Goal: Task Accomplishment & Management: Manage account settings

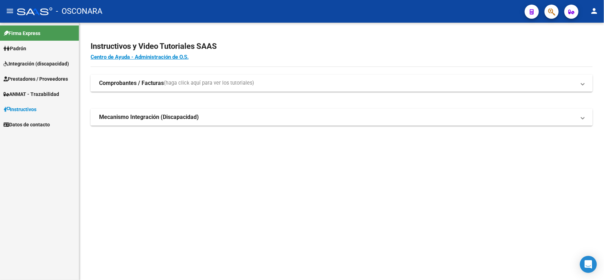
click at [39, 60] on span "Integración (discapacidad)" at bounding box center [36, 64] width 65 height 8
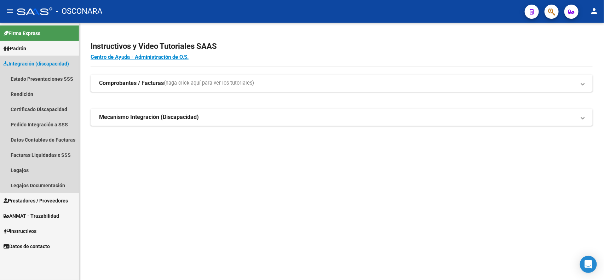
click at [48, 64] on span "Integración (discapacidad)" at bounding box center [36, 64] width 65 height 8
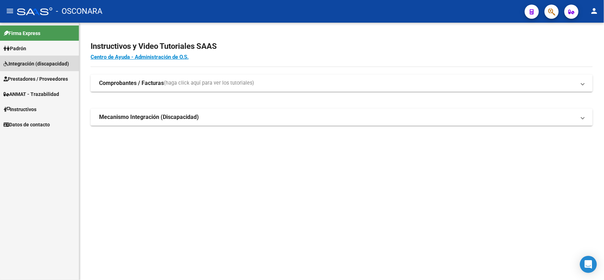
click at [44, 59] on link "Integración (discapacidad)" at bounding box center [39, 63] width 79 height 15
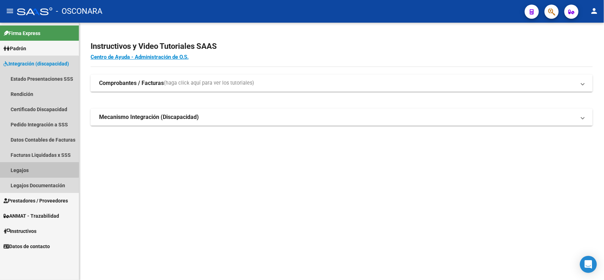
click at [29, 167] on link "Legajos" at bounding box center [39, 169] width 79 height 15
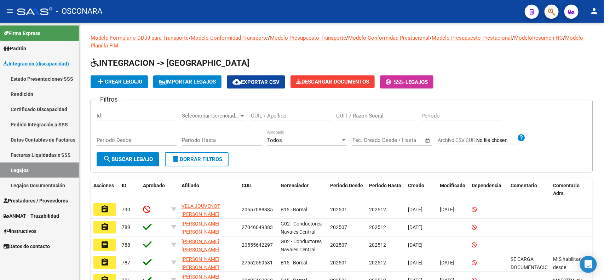
click at [139, 113] on input "Id" at bounding box center [137, 116] width 80 height 6
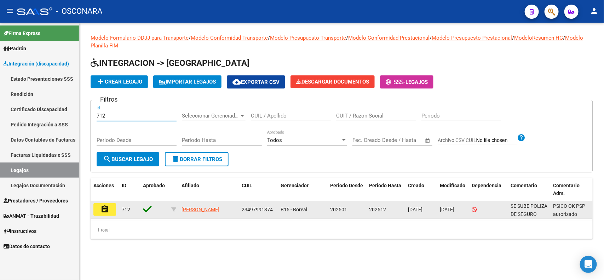
type input "712"
click at [109, 207] on mat-icon "assignment" at bounding box center [104, 209] width 8 height 8
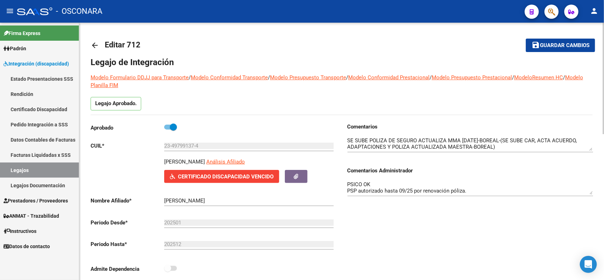
scroll to position [44, 0]
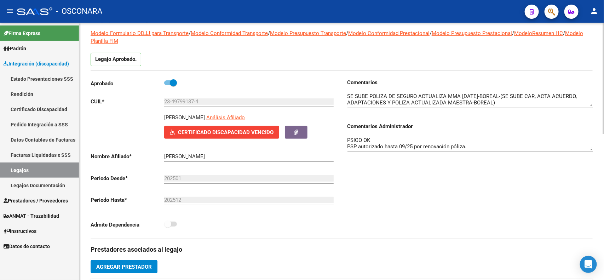
click at [472, 148] on textarea "PSICO OK PSP autorizado hasta 09/25 por renovación póliza. MAESTRA APOYO no aut…" at bounding box center [470, 143] width 246 height 14
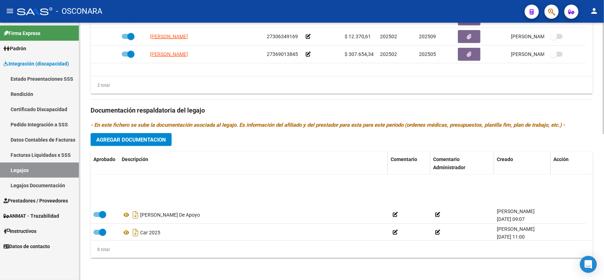
scroll to position [78, 0]
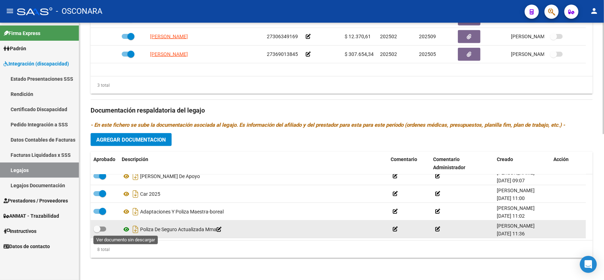
click at [123, 227] on icon at bounding box center [126, 229] width 9 height 8
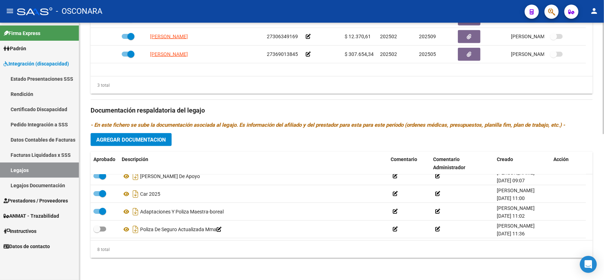
scroll to position [291, 0]
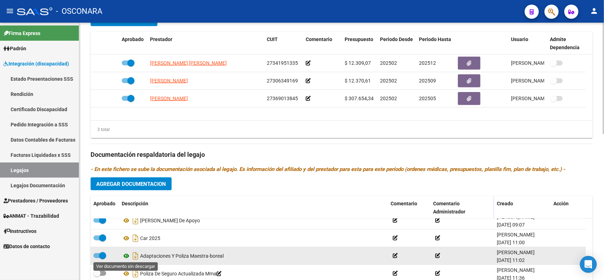
click at [128, 255] on icon at bounding box center [126, 256] width 9 height 8
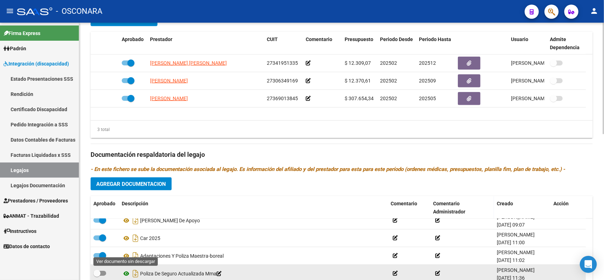
click at [128, 270] on icon at bounding box center [126, 273] width 9 height 8
click at [99, 271] on span at bounding box center [96, 273] width 7 height 7
click at [97, 276] on input "checkbox" at bounding box center [97, 276] width 0 height 0
checkbox input "true"
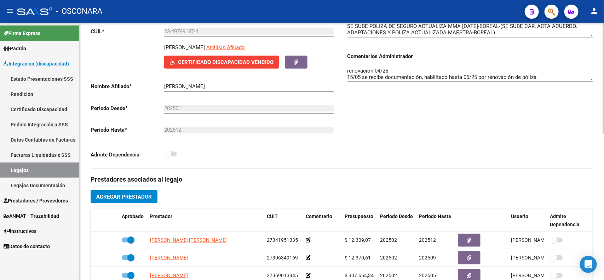
scroll to position [70, 0]
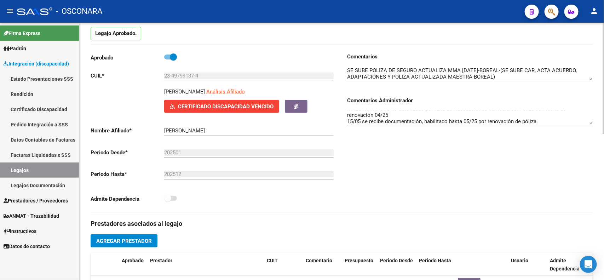
click at [548, 120] on textarea "PSICO OK PSP autorizado hasta 09/25 por renovación póliza. MAESTRA APOYO no aut…" at bounding box center [470, 117] width 246 height 14
click at [424, 120] on textarea "PSICO OK PSP autorizado hasta 09/25 por renovación póliza. MAESTRA APOYO no aut…" at bounding box center [470, 117] width 246 height 14
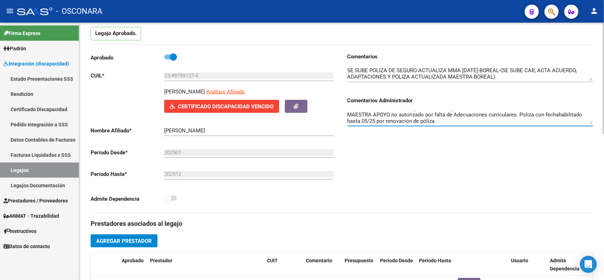
scroll to position [6, 0]
click at [541, 121] on textarea "PSICO OK PSP autorizado hasta 09/25 por renovación póliza. MAESTRA APOYO habili…" at bounding box center [470, 117] width 246 height 14
type textarea "PSICO OK PSP autorizado hasta 09/25 por renovación póliza. MAESTRA APOYO habili…"
click at [561, 162] on div "Comentarios Comentarios Administrador PSICO OK PSP autorizado hasta 09/25 por r…" at bounding box center [467, 133] width 251 height 160
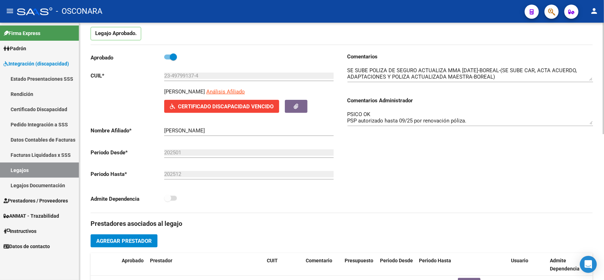
scroll to position [0, 0]
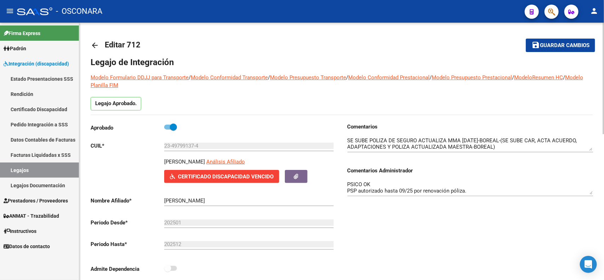
click at [554, 45] on span "Guardar cambios" at bounding box center [565, 45] width 50 height 6
click at [559, 46] on span "Guardar cambios" at bounding box center [565, 45] width 50 height 6
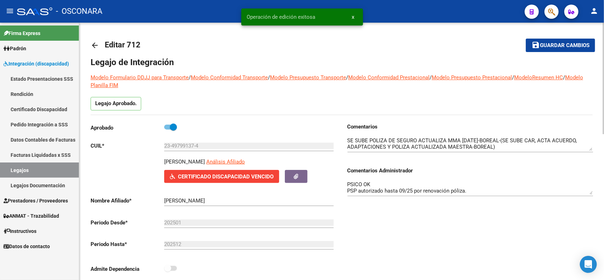
click at [96, 45] on mat-icon "arrow_back" at bounding box center [95, 45] width 8 height 8
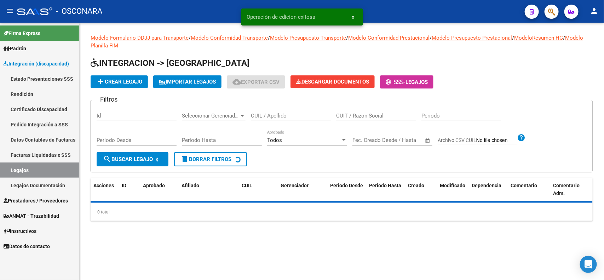
click at [140, 116] on input "Id" at bounding box center [137, 116] width 80 height 6
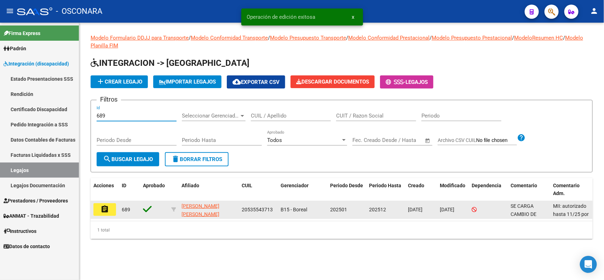
type input "689"
click at [107, 213] on button "assignment" at bounding box center [104, 209] width 23 height 13
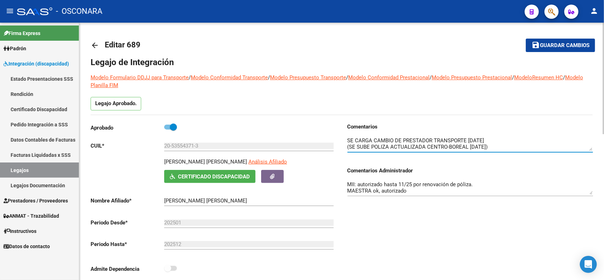
scroll to position [12, 0]
click at [463, 214] on div "Comentarios Comentarios Administrador MII: autorizado hasta 11/25 por renovació…" at bounding box center [467, 203] width 251 height 160
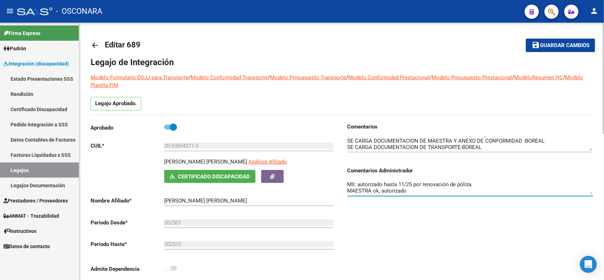
click at [485, 183] on textarea "MII: autorizado hasta 11/25 por renovación de póliza. MAESTRA ok, autorizado TR…" at bounding box center [470, 187] width 246 height 14
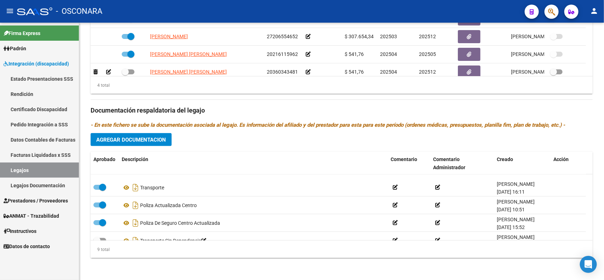
scroll to position [96, 0]
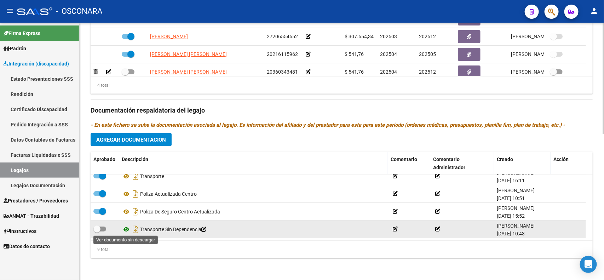
click at [126, 227] on icon at bounding box center [126, 229] width 9 height 8
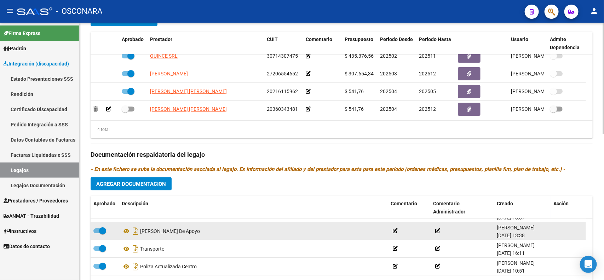
scroll to position [52, 0]
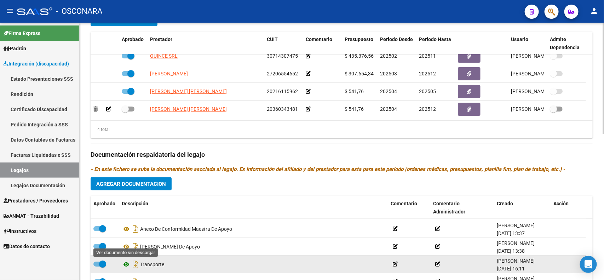
click at [125, 264] on icon at bounding box center [126, 264] width 9 height 8
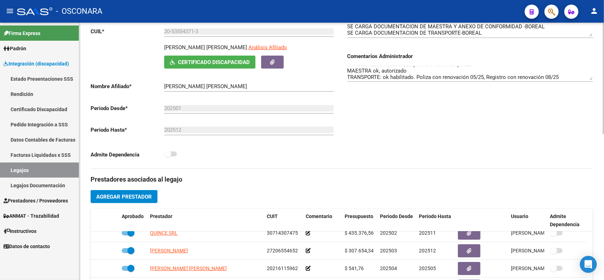
scroll to position [70, 0]
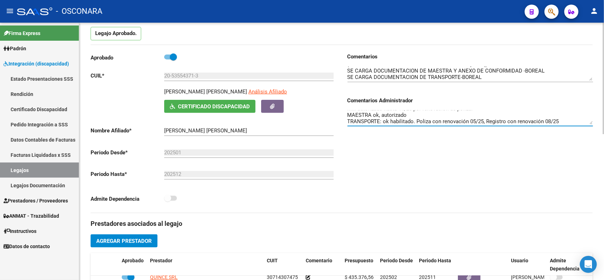
click at [570, 116] on textarea "MII: autorizado hasta 11/25 por renovación de póliza. MAESTRA ok, autorizado TR…" at bounding box center [470, 117] width 246 height 14
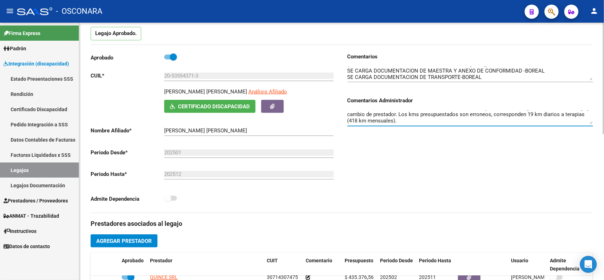
drag, startPoint x: 425, startPoint y: 123, endPoint x: 402, endPoint y: 123, distance: 22.3
click at [402, 124] on div "MII: autorizado hasta 11/25 por renovación de póliza. MAESTRA ok, autorizado TR…" at bounding box center [470, 115] width 246 height 22
click at [425, 117] on textarea "MII: autorizado hasta 11/25 por renovación de póliza. MAESTRA ok, autorizado TR…" at bounding box center [470, 117] width 246 height 14
drag, startPoint x: 423, startPoint y: 120, endPoint x: 406, endPoint y: 120, distance: 17.3
click at [406, 120] on textarea "MII: autorizado hasta 11/25 por renovación de póliza. MAESTRA ok, autorizado TR…" at bounding box center [470, 117] width 246 height 14
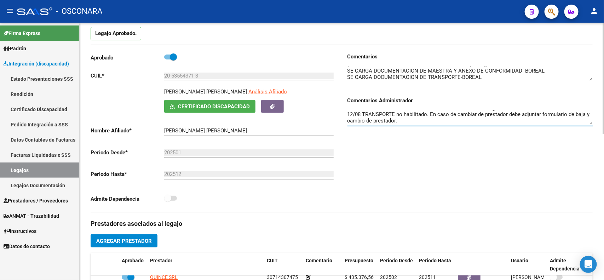
scroll to position [19, 0]
type textarea "MII: autorizado hasta 11/25 por renovación de póliza. MAESTRA ok, autorizado TR…"
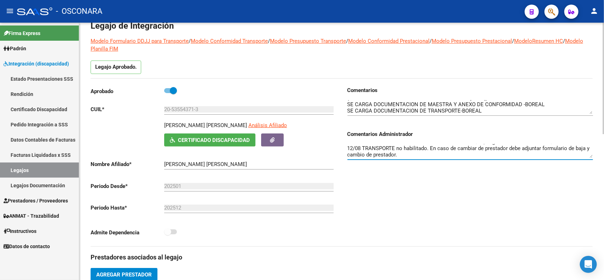
scroll to position [0, 0]
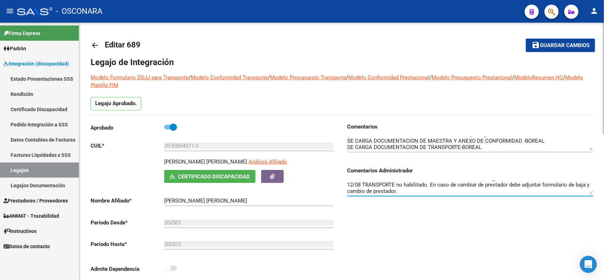
click at [545, 48] on button "save Guardar cambios" at bounding box center [560, 45] width 69 height 13
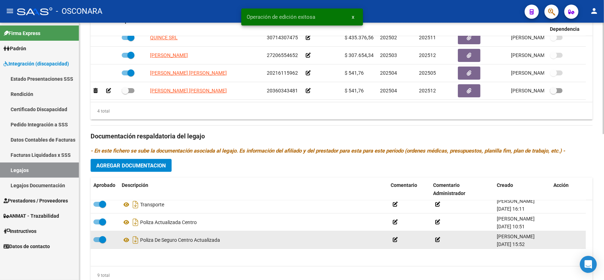
scroll to position [96, 0]
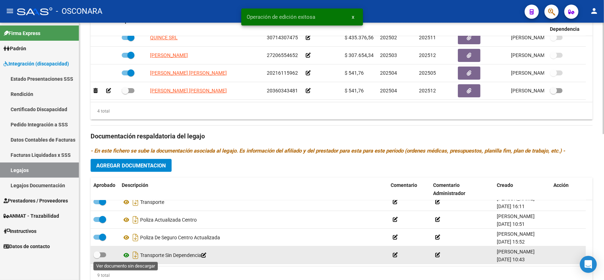
click at [128, 254] on icon at bounding box center [126, 255] width 9 height 8
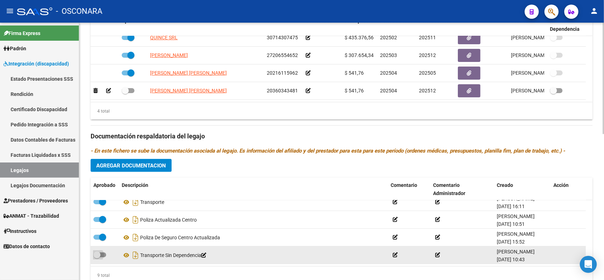
click at [100, 254] on span at bounding box center [99, 254] width 13 height 5
click at [97, 257] on input "checkbox" at bounding box center [97, 257] width 0 height 0
checkbox input "true"
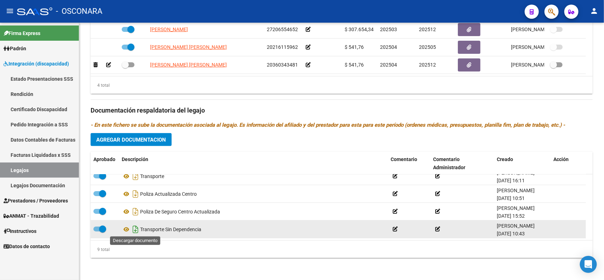
click at [139, 227] on icon "Descargar documento" at bounding box center [135, 229] width 9 height 11
click at [587, 83] on div "4 total" at bounding box center [342, 85] width 502 height 18
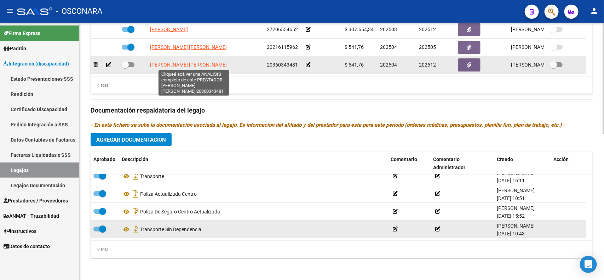
click at [163, 65] on span "[PERSON_NAME] [PERSON_NAME]" at bounding box center [188, 65] width 77 height 6
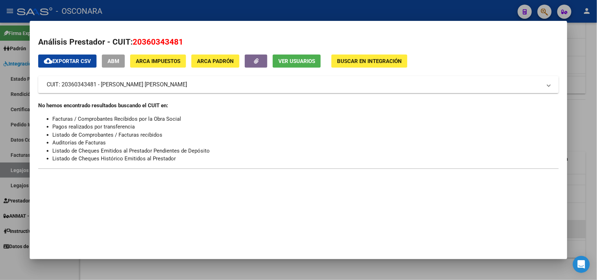
click at [115, 63] on span "ABM" at bounding box center [114, 61] width 12 height 6
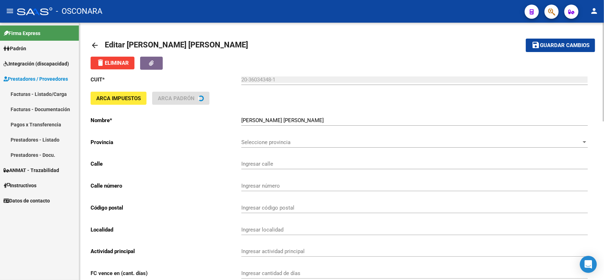
type input "BARRIO COOPERARQ III - CASA"
type input "23"
type input "5400"
type input "SAN JUAN"
type input "453291"
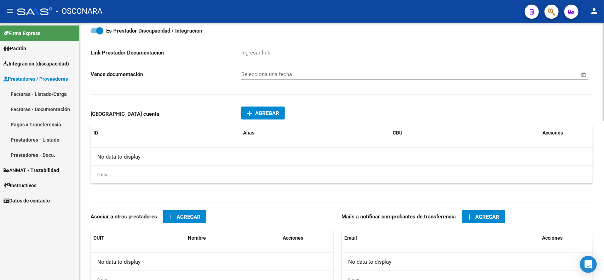
scroll to position [354, 0]
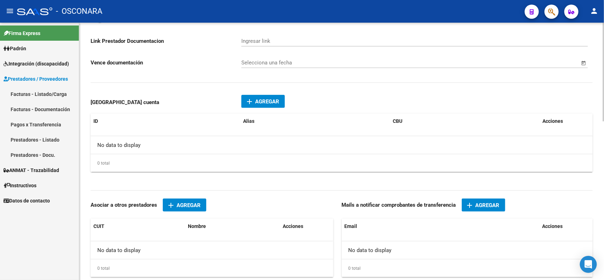
click at [272, 98] on span "Agregar" at bounding box center [267, 101] width 24 height 6
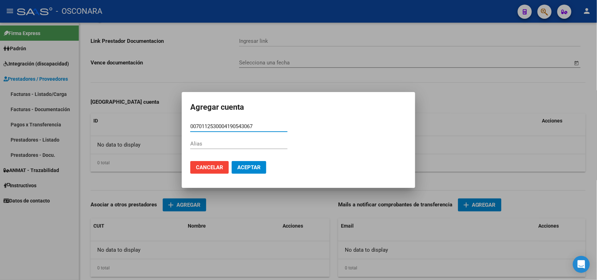
type input "0070112530004190543067"
click at [243, 169] on span "Aceptar" at bounding box center [248, 167] width 23 height 6
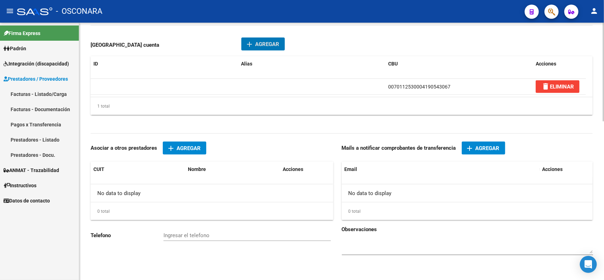
scroll to position [413, 0]
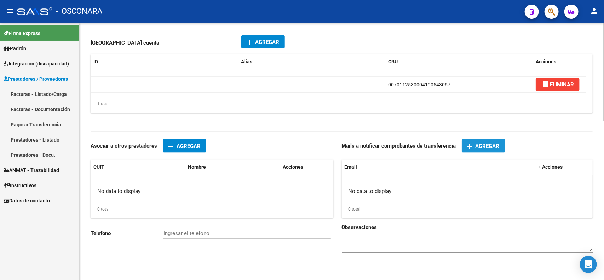
click at [471, 139] on button "add Agregar" at bounding box center [484, 145] width 44 height 13
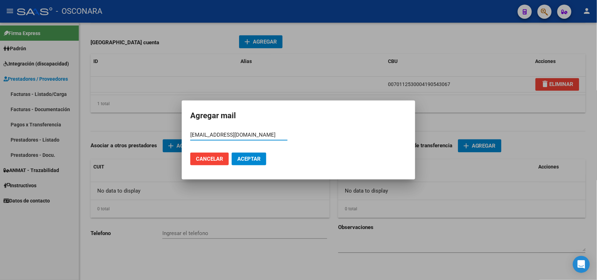
type input "[EMAIL_ADDRESS][DOMAIN_NAME]"
click at [241, 158] on span "Aceptar" at bounding box center [248, 159] width 23 height 6
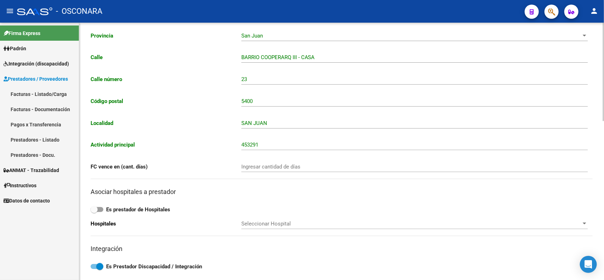
scroll to position [0, 0]
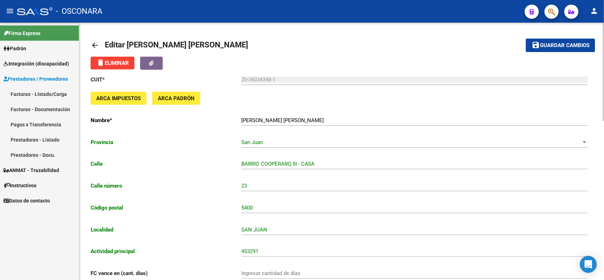
click at [548, 45] on span "Guardar cambios" at bounding box center [565, 45] width 50 height 6
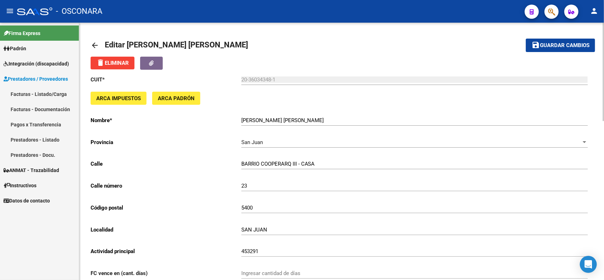
click at [564, 37] on mat-toolbar-row "save Guardar cambios" at bounding box center [542, 45] width 105 height 23
click at [563, 42] on span "Guardar cambios" at bounding box center [565, 45] width 50 height 6
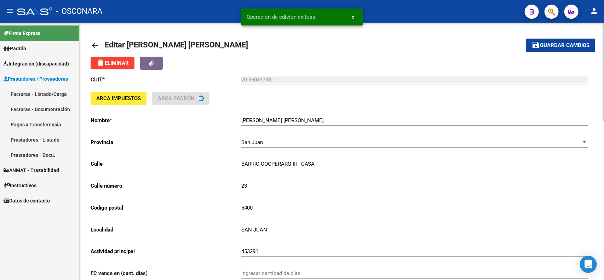
click at [94, 45] on mat-icon "arrow_back" at bounding box center [95, 45] width 8 height 8
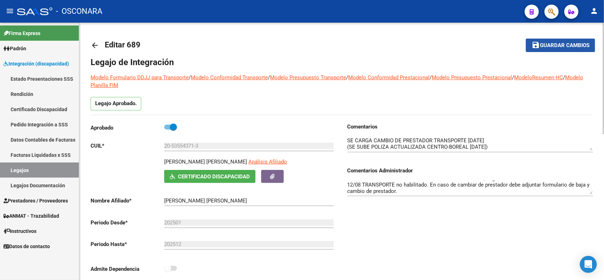
click at [554, 44] on span "Guardar cambios" at bounding box center [565, 45] width 50 height 6
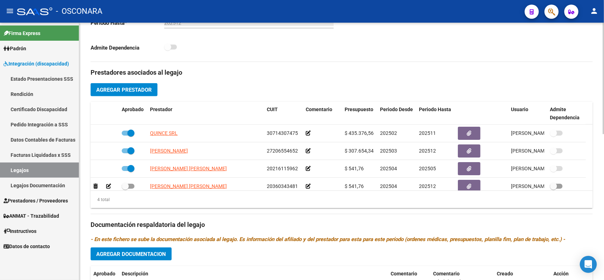
scroll to position [7, 0]
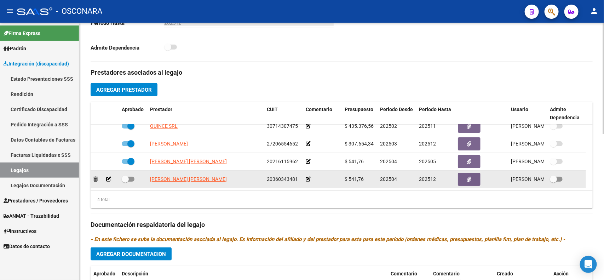
drag, startPoint x: 246, startPoint y: 185, endPoint x: 149, endPoint y: 179, distance: 97.1
click at [149, 179] on datatable-body-cell "[PERSON_NAME] [PERSON_NAME]" at bounding box center [205, 179] width 117 height 17
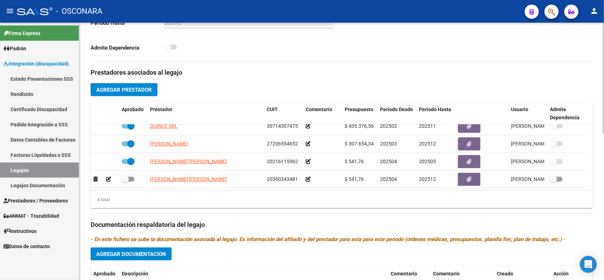
copy span "[PERSON_NAME] [PERSON_NAME]"
click at [186, 202] on div "4 total" at bounding box center [342, 200] width 502 height 18
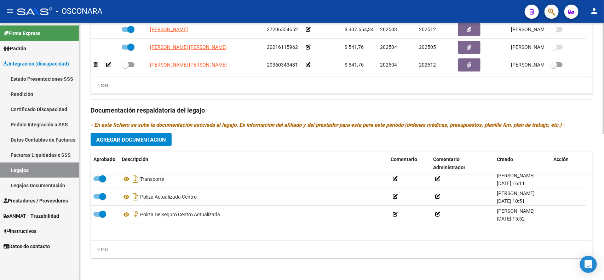
scroll to position [96, 0]
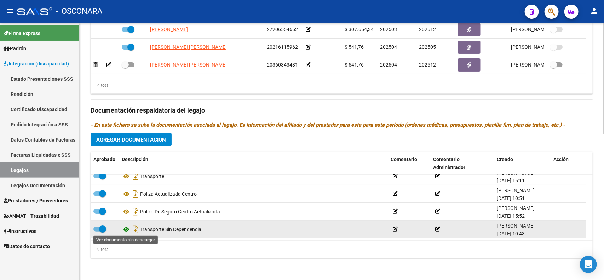
click at [125, 228] on icon at bounding box center [126, 229] width 9 height 8
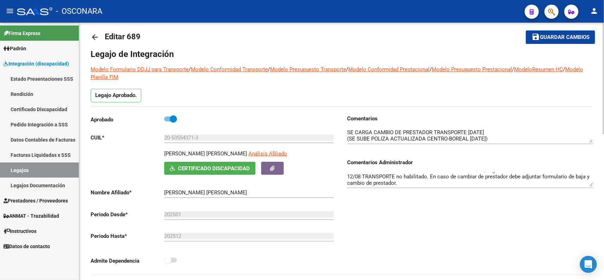
scroll to position [0, 0]
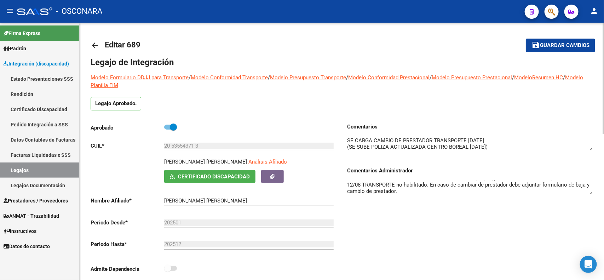
click at [563, 47] on span "Guardar cambios" at bounding box center [565, 45] width 50 height 6
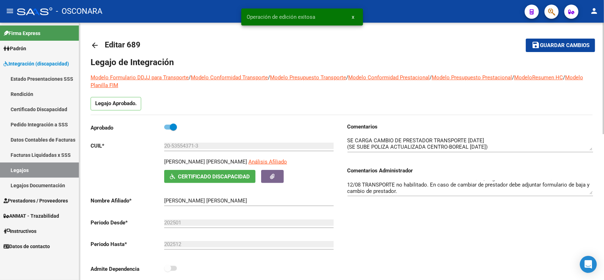
click at [91, 43] on mat-icon "arrow_back" at bounding box center [95, 45] width 8 height 8
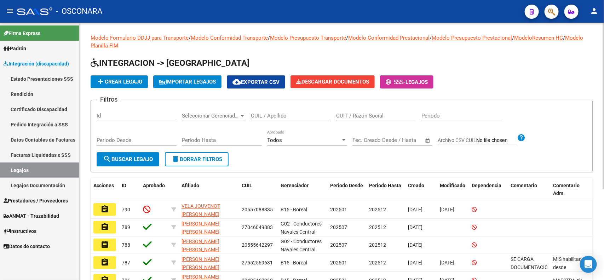
click at [159, 114] on input "Id" at bounding box center [137, 116] width 80 height 6
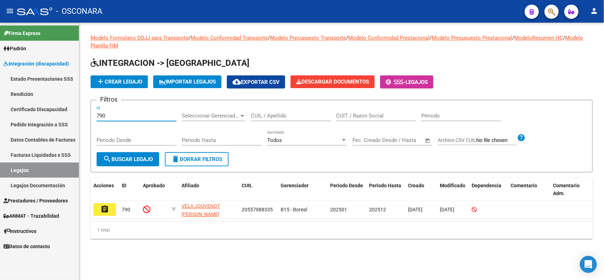
type input "790"
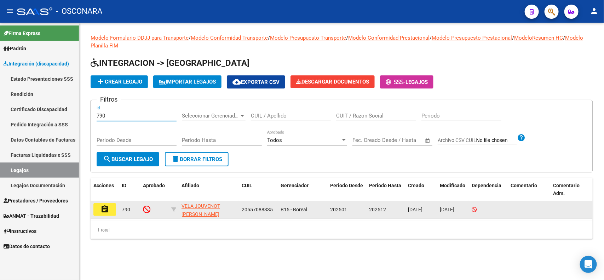
click at [105, 209] on mat-icon "assignment" at bounding box center [104, 209] width 8 height 8
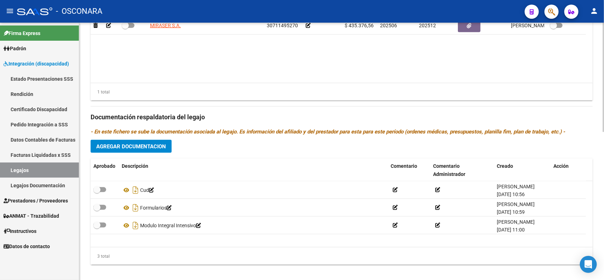
scroll to position [348, 0]
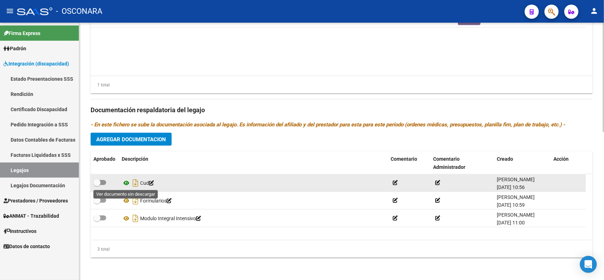
click at [127, 184] on icon at bounding box center [126, 183] width 9 height 8
click at [128, 182] on icon at bounding box center [126, 183] width 9 height 8
click at [137, 180] on icon "Descargar documento" at bounding box center [135, 182] width 9 height 11
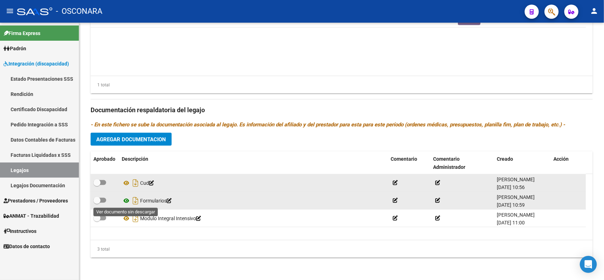
click at [126, 201] on icon at bounding box center [126, 200] width 9 height 8
click at [98, 200] on span at bounding box center [96, 200] width 7 height 7
click at [97, 203] on input "checkbox" at bounding box center [97, 203] width 0 height 0
checkbox input "true"
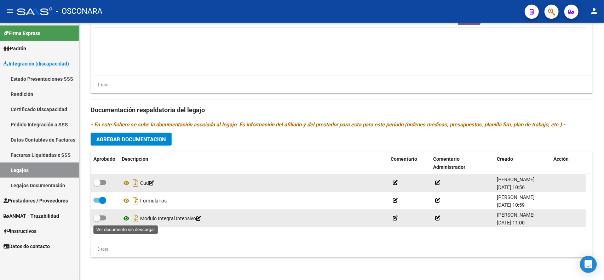
click at [125, 218] on icon at bounding box center [126, 218] width 9 height 8
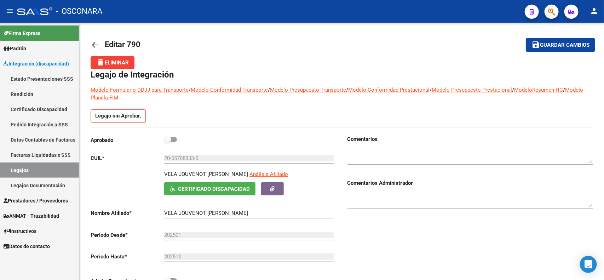
scroll to position [0, 0]
click at [430, 192] on div at bounding box center [470, 198] width 246 height 22
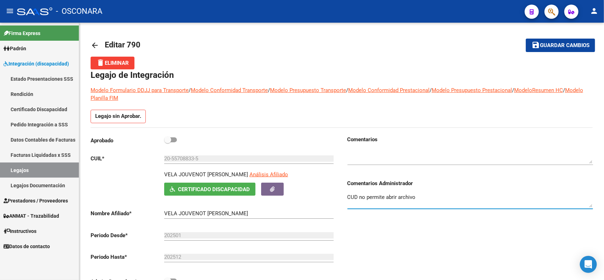
type textarea "CUD no permite abrir archivo"
click at [538, 45] on mat-icon "save" at bounding box center [535, 45] width 8 height 8
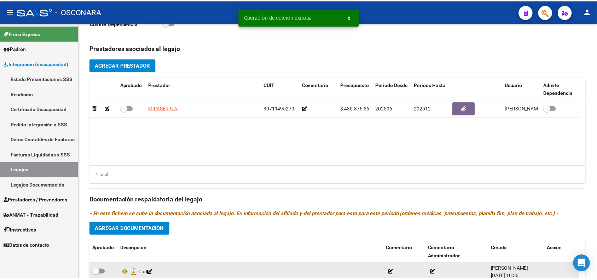
scroll to position [265, 0]
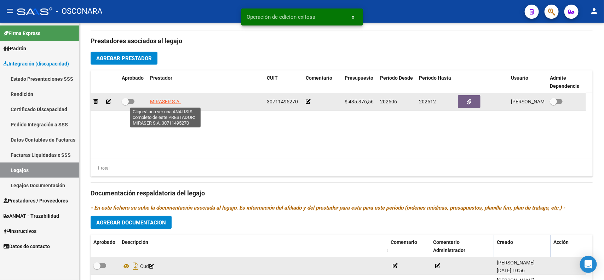
click at [163, 104] on span "MIRASER S.A." at bounding box center [165, 102] width 31 height 6
type textarea "30711495270"
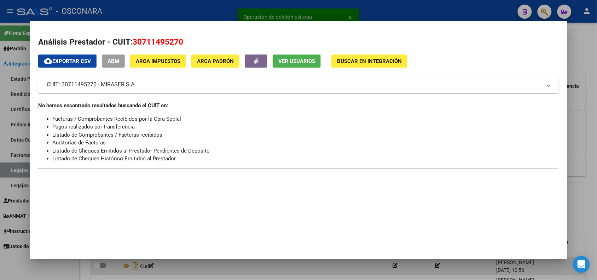
click at [105, 60] on button "ABM" at bounding box center [113, 60] width 23 height 13
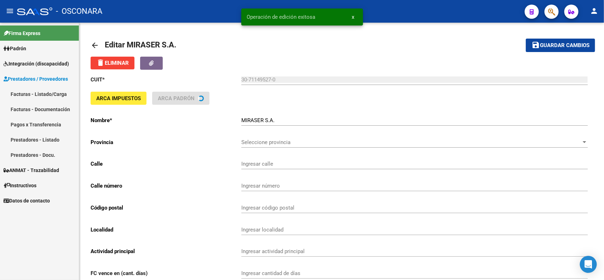
type input "[PERSON_NAME]"
type input "2331"
type input "5500"
type input "MENDOZA"
type input "869010"
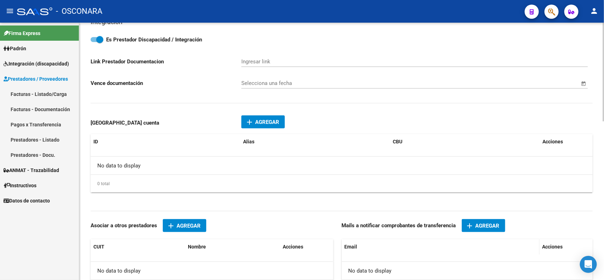
scroll to position [413, 0]
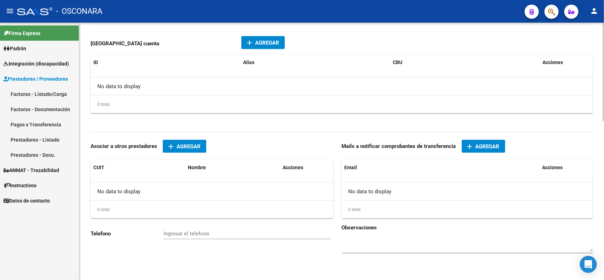
click at [479, 143] on span "Agregar" at bounding box center [487, 146] width 24 height 6
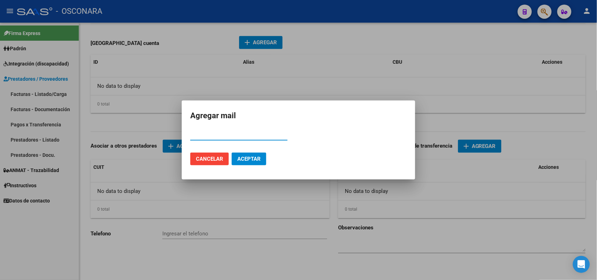
paste input "[EMAIL_ADDRESS][DOMAIN_NAME]"
type input "[EMAIL_ADDRESS][DOMAIN_NAME]"
click at [252, 159] on span "Aceptar" at bounding box center [248, 159] width 23 height 6
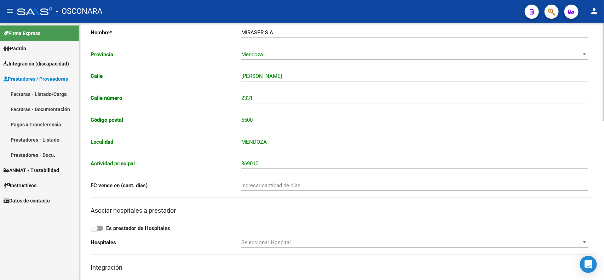
scroll to position [0, 0]
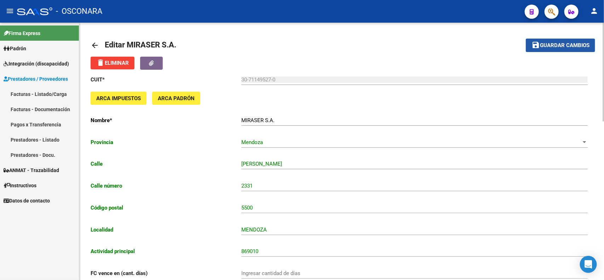
click at [542, 46] on span "Guardar cambios" at bounding box center [565, 45] width 50 height 6
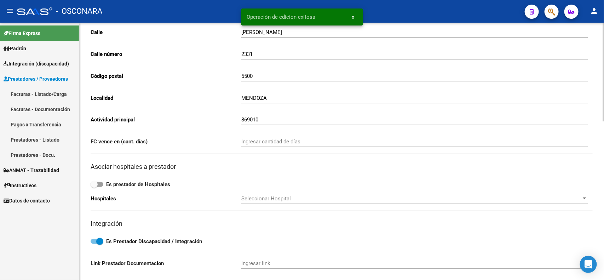
scroll to position [265, 0]
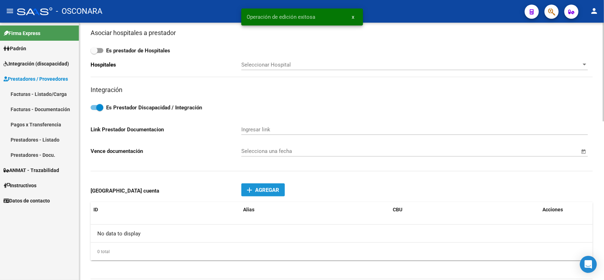
click at [267, 187] on span "Agregar" at bounding box center [267, 190] width 24 height 6
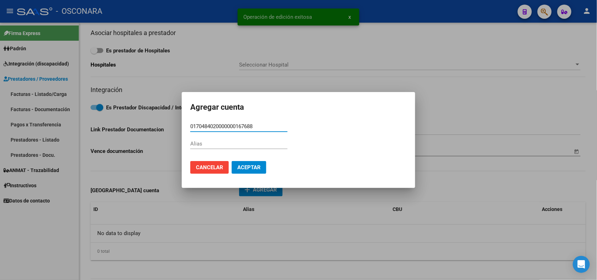
type input "0170484020000000167688"
click at [238, 163] on button "Aceptar" at bounding box center [249, 167] width 35 height 13
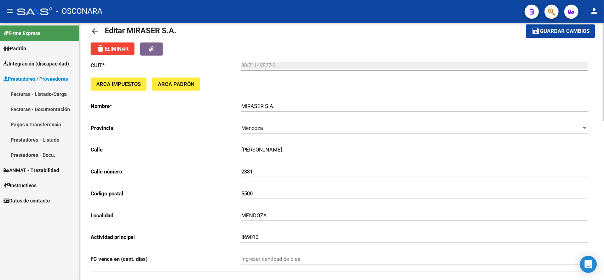
scroll to position [0, 0]
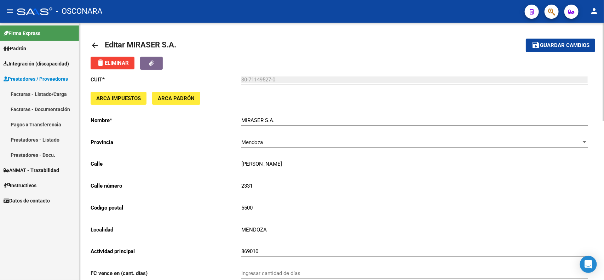
click at [536, 45] on mat-icon "save" at bounding box center [535, 45] width 8 height 8
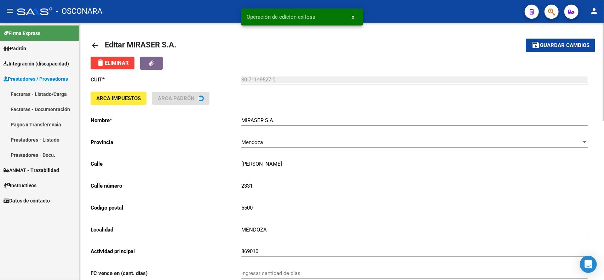
click at [92, 45] on mat-icon "arrow_back" at bounding box center [95, 45] width 8 height 8
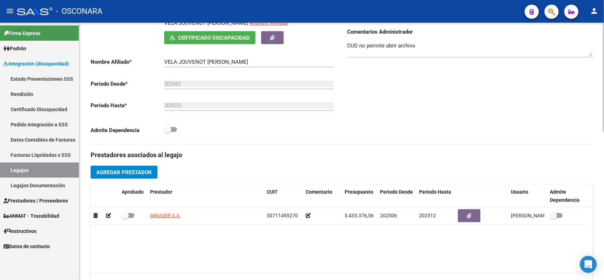
scroll to position [177, 0]
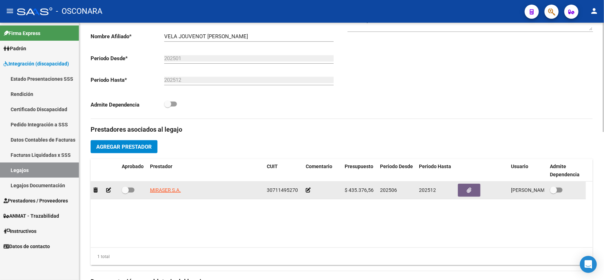
click at [107, 190] on icon at bounding box center [108, 190] width 5 height 5
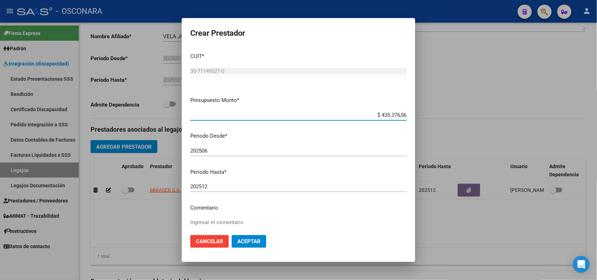
click at [222, 186] on input "202512" at bounding box center [298, 186] width 217 height 6
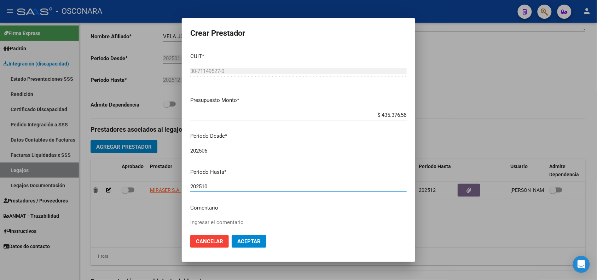
type input "202510"
click at [240, 245] on button "Aceptar" at bounding box center [249, 241] width 35 height 13
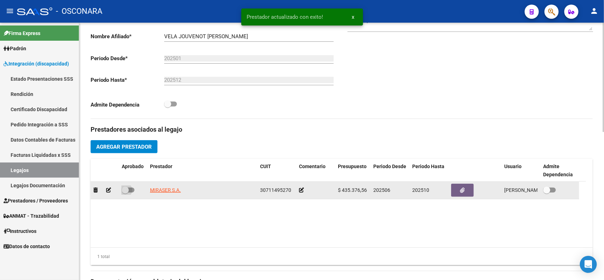
click at [125, 191] on span at bounding box center [125, 189] width 7 height 7
click at [125, 192] on input "checkbox" at bounding box center [125, 192] width 0 height 0
checkbox input "true"
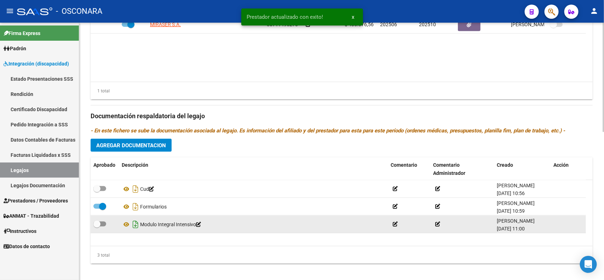
scroll to position [348, 0]
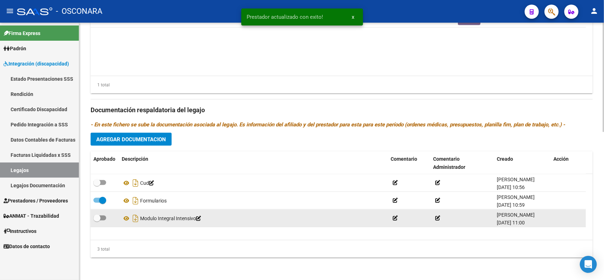
click at [103, 217] on span at bounding box center [99, 217] width 13 height 5
click at [97, 220] on input "checkbox" at bounding box center [97, 220] width 0 height 0
checkbox input "true"
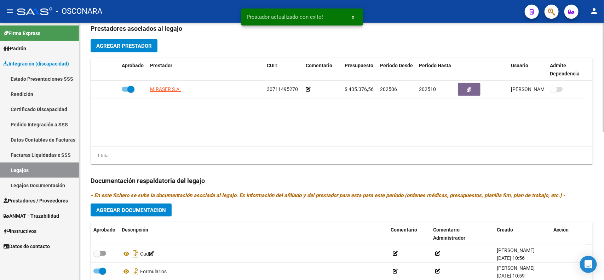
scroll to position [260, 0]
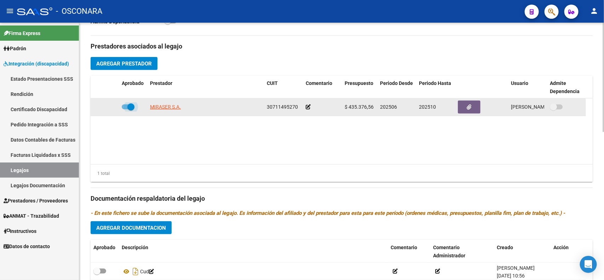
click at [132, 105] on span at bounding box center [130, 106] width 7 height 7
click at [125, 109] on input "checkbox" at bounding box center [125, 109] width 0 height 0
checkbox input "false"
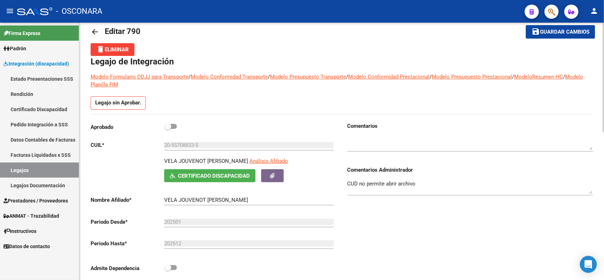
scroll to position [0, 0]
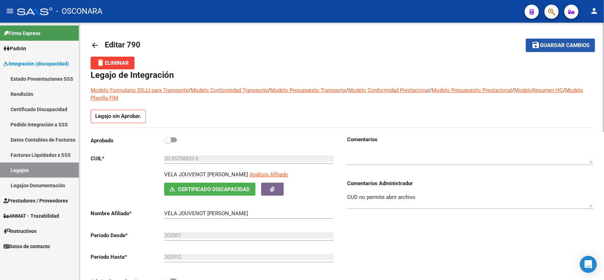
click at [557, 42] on span "Guardar cambios" at bounding box center [565, 45] width 50 height 6
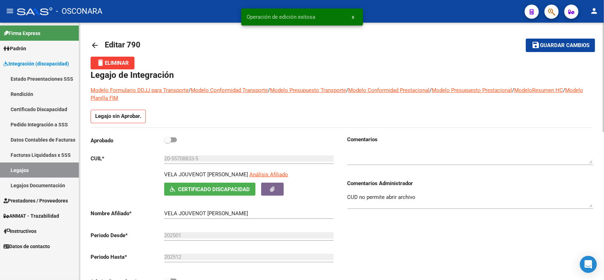
scroll to position [44, 0]
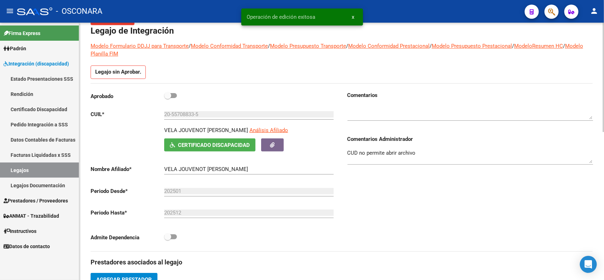
click at [215, 146] on span "Certificado Discapacidad" at bounding box center [214, 145] width 72 height 6
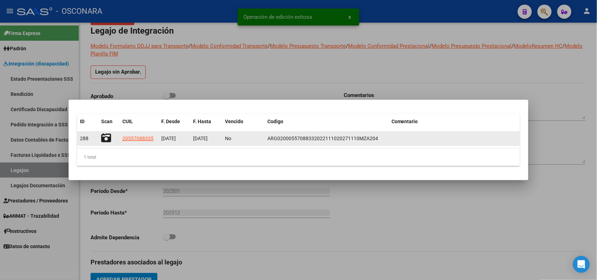
click at [109, 138] on icon at bounding box center [106, 138] width 10 height 10
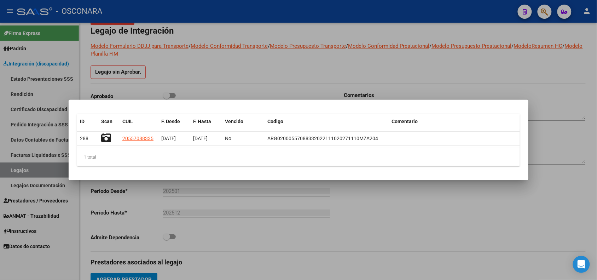
click at [196, 91] on div at bounding box center [298, 140] width 597 height 280
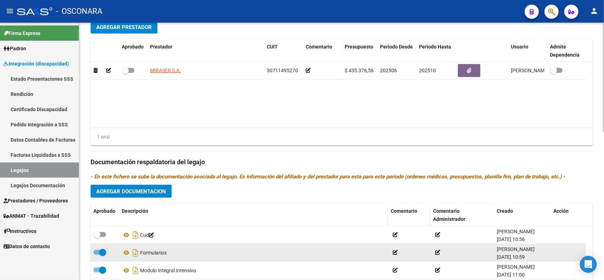
scroll to position [310, 0]
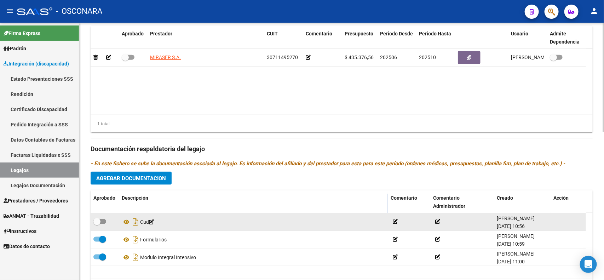
click at [100, 219] on span at bounding box center [99, 221] width 13 height 5
click at [97, 224] on input "checkbox" at bounding box center [97, 224] width 0 height 0
checkbox input "true"
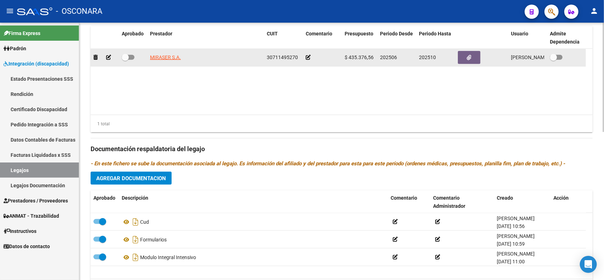
click at [127, 57] on span at bounding box center [125, 57] width 7 height 7
click at [125, 60] on input "checkbox" at bounding box center [125, 60] width 0 height 0
checkbox input "true"
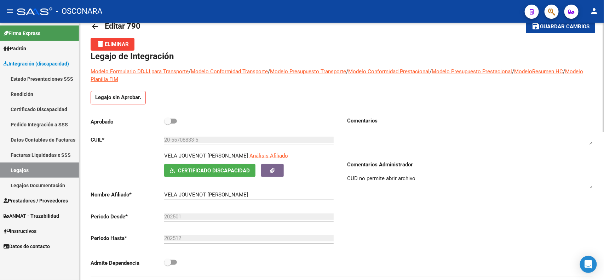
scroll to position [0, 0]
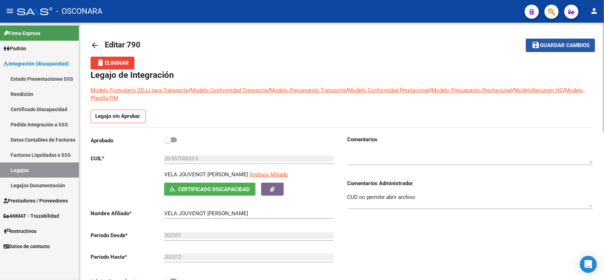
click at [552, 47] on span "Guardar cambios" at bounding box center [565, 45] width 50 height 6
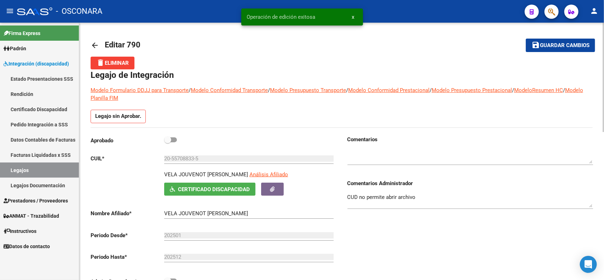
click at [460, 195] on textarea "CUD no permite abrir archivo" at bounding box center [470, 200] width 246 height 14
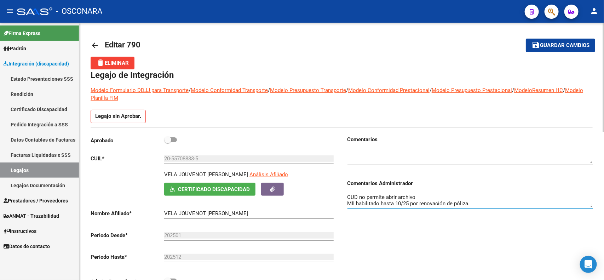
type textarea "CUD no permite abrir archivo MII habilitado hasta 10/25 por renovación de póliz…"
click at [559, 46] on span "Guardar cambios" at bounding box center [565, 45] width 50 height 6
click at [164, 138] on span at bounding box center [167, 139] width 7 height 7
click at [167, 142] on input "checkbox" at bounding box center [167, 142] width 0 height 0
checkbox input "true"
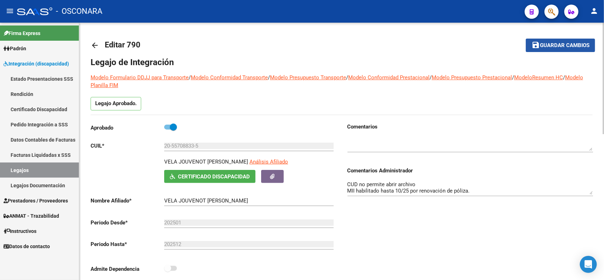
click at [550, 40] on button "save Guardar cambios" at bounding box center [560, 45] width 69 height 13
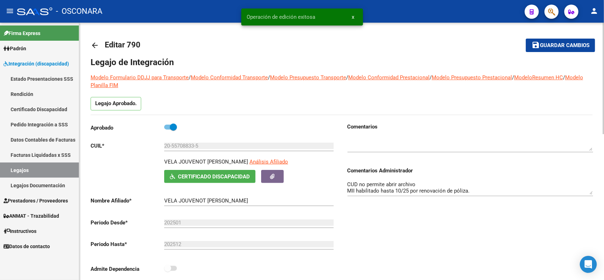
drag, startPoint x: 162, startPoint y: 160, endPoint x: 233, endPoint y: 163, distance: 71.9
click at [233, 163] on div "VELA JOUVENOT [PERSON_NAME] Análisis Afiliado Certificado Discapacidad ARCA Pad…" at bounding box center [214, 170] width 246 height 25
copy p "VELA JOUVENOT [PERSON_NAME]"
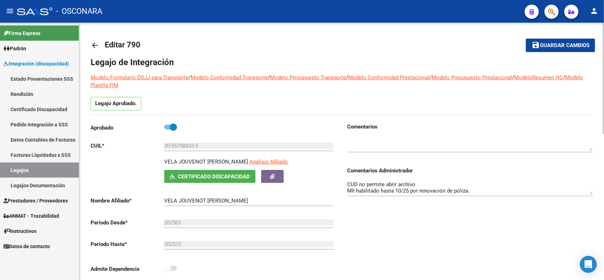
click at [225, 144] on input "20-55708833-5" at bounding box center [248, 146] width 169 height 6
drag, startPoint x: 210, startPoint y: 145, endPoint x: 165, endPoint y: 144, distance: 45.0
click at [165, 144] on input "20-55708833-5" at bounding box center [248, 146] width 169 height 6
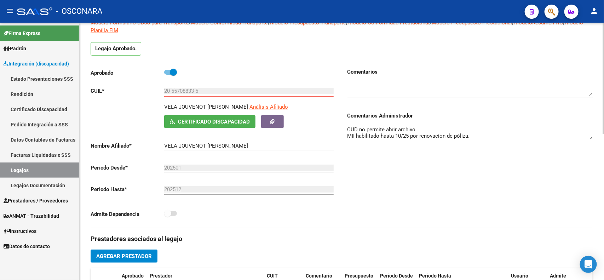
scroll to position [133, 0]
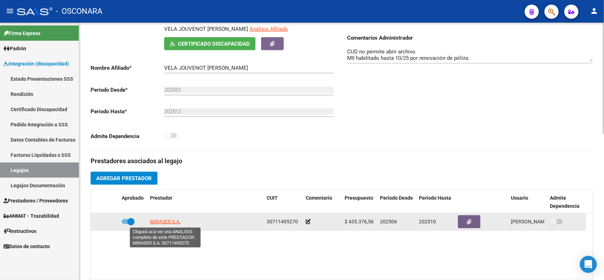
drag, startPoint x: 201, startPoint y: 222, endPoint x: 150, endPoint y: 221, distance: 50.9
click at [150, 221] on div "MIRASER S.A." at bounding box center [205, 222] width 111 height 8
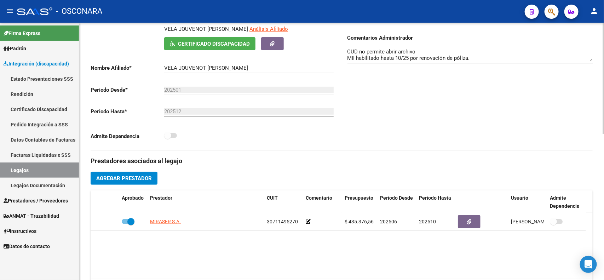
copy span "MIRASER S.A."
drag, startPoint x: 238, startPoint y: 67, endPoint x: 165, endPoint y: 64, distance: 73.6
click at [165, 65] on input "VELA JOUVENOT [PERSON_NAME]" at bounding box center [248, 68] width 169 height 6
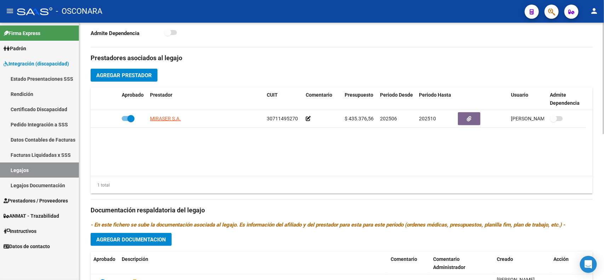
scroll to position [335, 0]
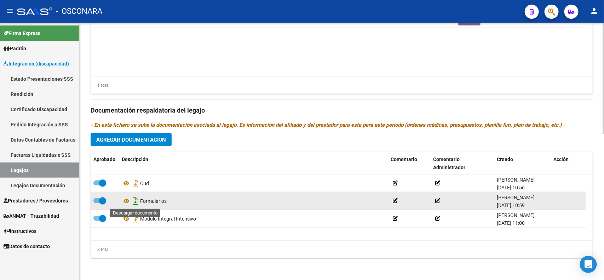
click at [133, 197] on icon "Descargar documento" at bounding box center [135, 200] width 9 height 11
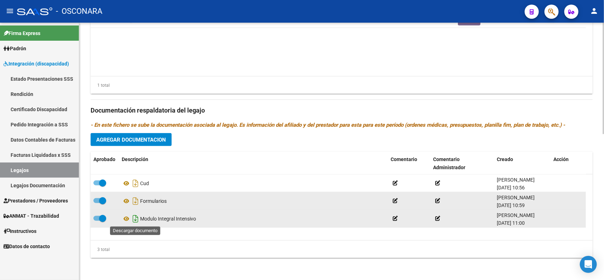
drag, startPoint x: 137, startPoint y: 218, endPoint x: 164, endPoint y: 195, distance: 35.9
click at [137, 218] on icon "Descargar documento" at bounding box center [135, 218] width 9 height 11
click at [256, 71] on datatable-body "MIRASER S.A. 30711495270 $ 435.376,56 202506 202510 [PERSON_NAME] [DATE]" at bounding box center [342, 43] width 502 height 66
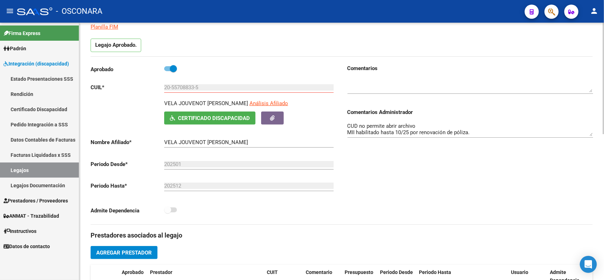
scroll to position [0, 0]
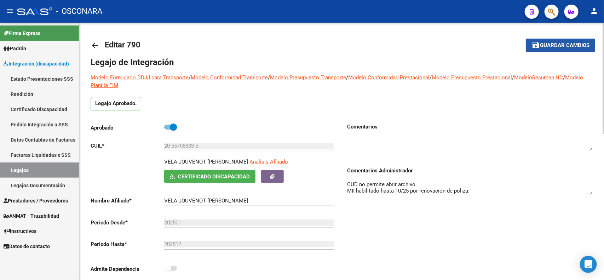
click at [567, 44] on span "Guardar cambios" at bounding box center [565, 45] width 50 height 6
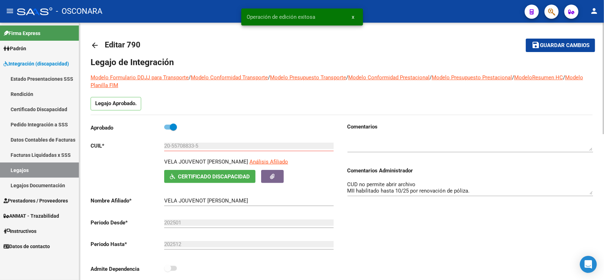
click at [91, 44] on mat-icon "arrow_back" at bounding box center [95, 45] width 8 height 8
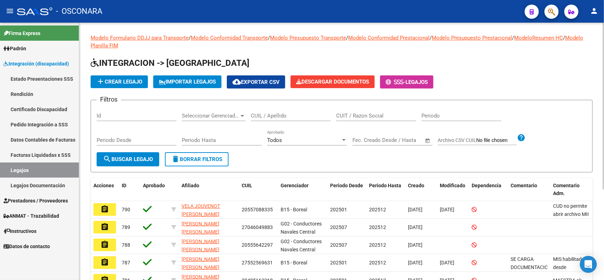
click at [129, 115] on input "Id" at bounding box center [137, 116] width 80 height 6
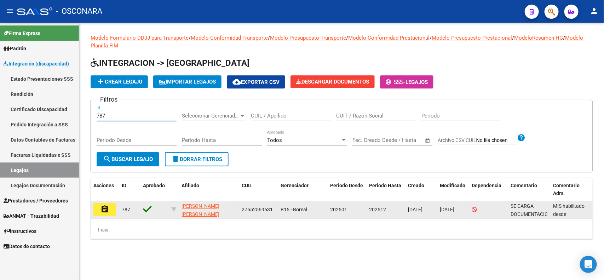
type input "787"
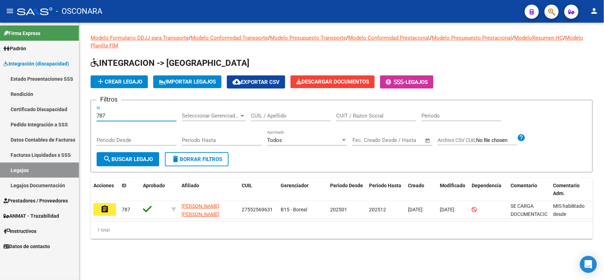
click at [104, 211] on mat-icon "assignment" at bounding box center [104, 209] width 8 height 8
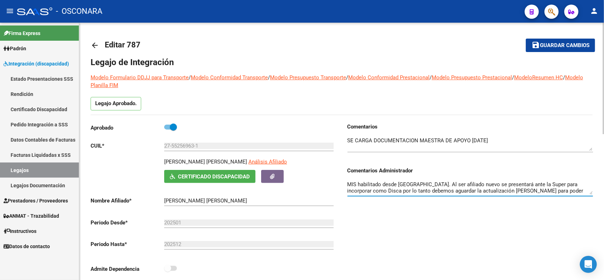
click at [414, 181] on textarea "MIS habilitado desde [GEOGRAPHIC_DATA]. Al ser afiliado nuevo se presentará ant…" at bounding box center [470, 187] width 246 height 14
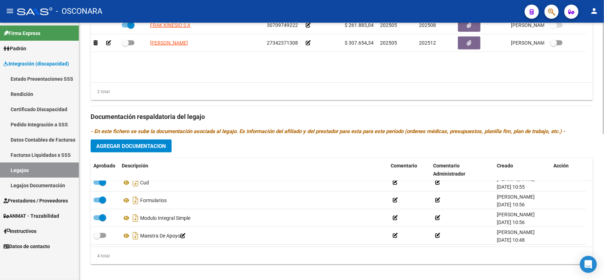
scroll to position [335, 0]
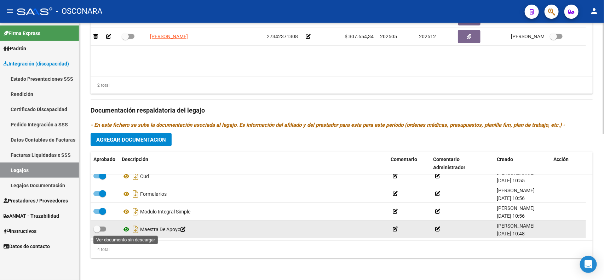
click at [124, 227] on icon at bounding box center [126, 229] width 9 height 8
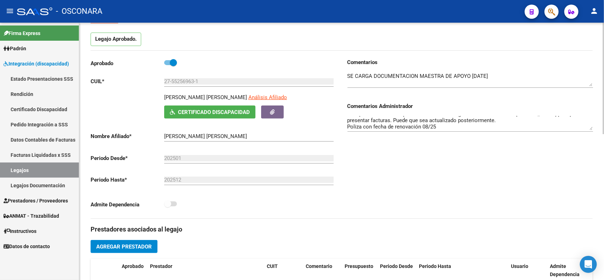
scroll to position [0, 0]
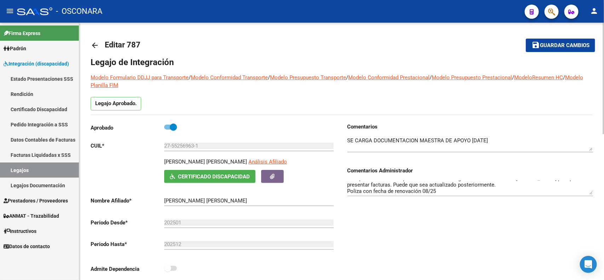
click at [566, 45] on span "Guardar cambios" at bounding box center [565, 45] width 50 height 6
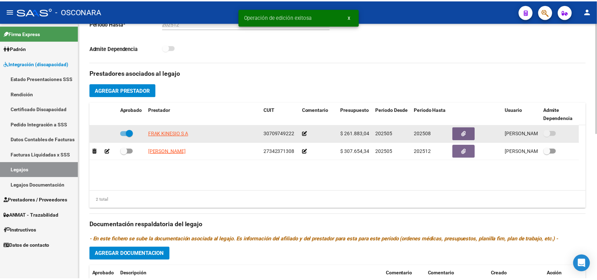
scroll to position [221, 0]
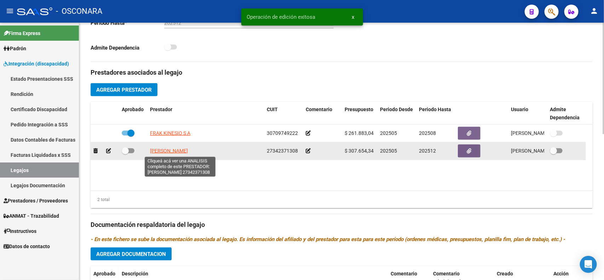
click at [177, 152] on span "[PERSON_NAME]" at bounding box center [169, 151] width 38 height 6
type textarea "27342371308"
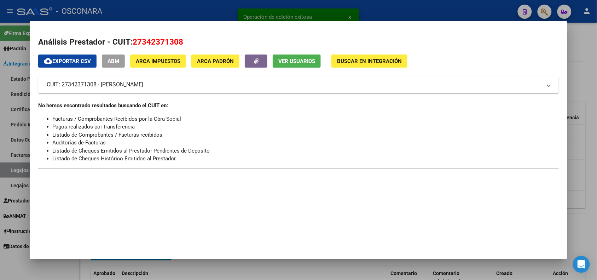
click at [108, 63] on span "ABM" at bounding box center [114, 61] width 12 height 6
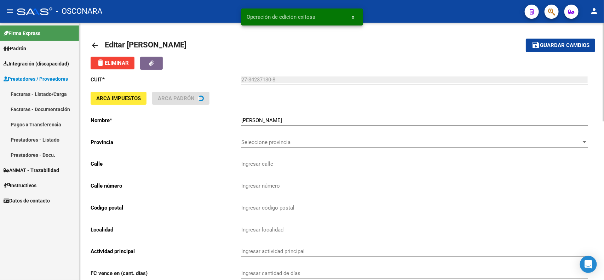
type input "LUCCINI"
type input "905"
type input "5515"
type input "MAIPU"
type input "854940"
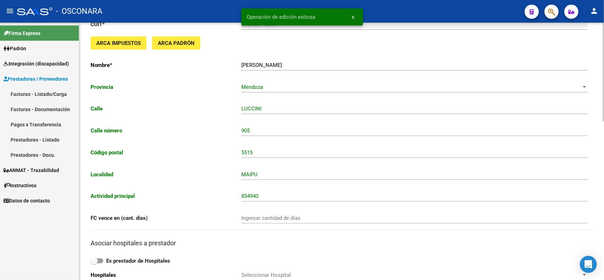
scroll to position [354, 0]
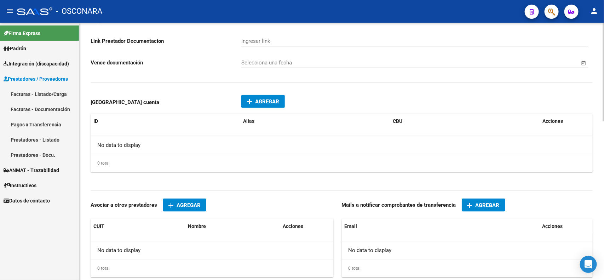
click at [258, 101] on span "Agregar" at bounding box center [267, 101] width 24 height 6
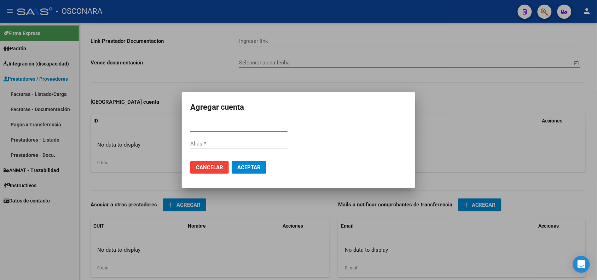
click at [222, 162] on button "Cancelar" at bounding box center [209, 167] width 39 height 13
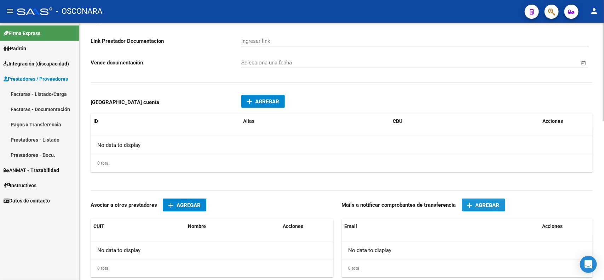
click at [483, 203] on span "Agregar" at bounding box center [487, 205] width 24 height 6
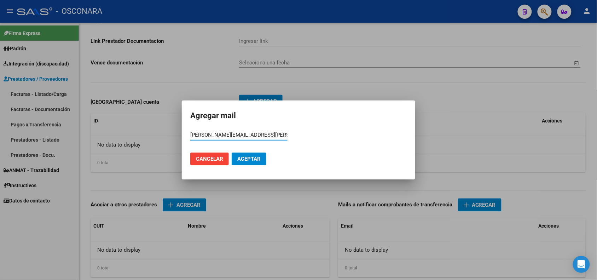
type input "[PERSON_NAME][EMAIL_ADDRESS][PERSON_NAME][DOMAIN_NAME]"
click at [248, 157] on span "Aceptar" at bounding box center [248, 159] width 23 height 6
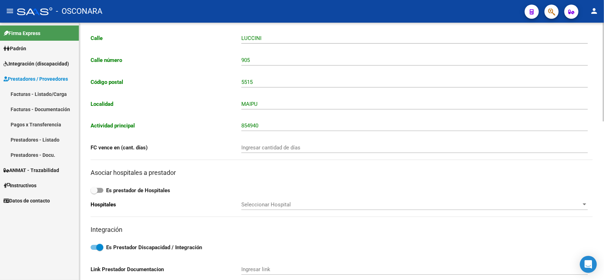
scroll to position [0, 0]
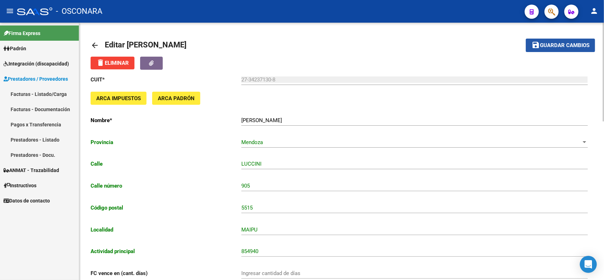
click at [560, 47] on span "Guardar cambios" at bounding box center [565, 45] width 50 height 6
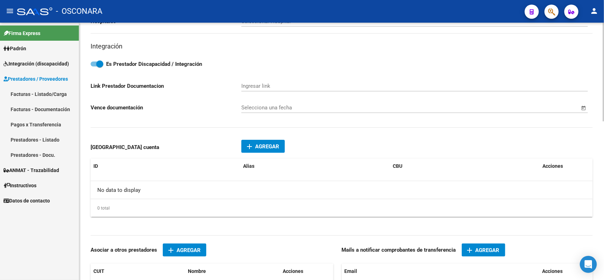
scroll to position [310, 0]
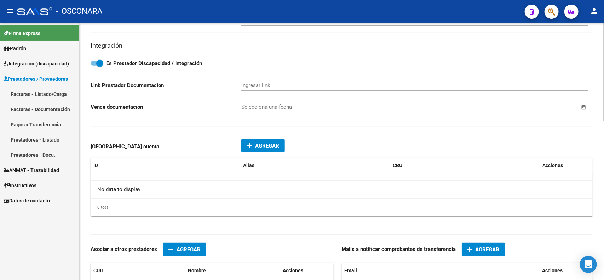
click at [260, 139] on button "add Agregar" at bounding box center [263, 145] width 44 height 13
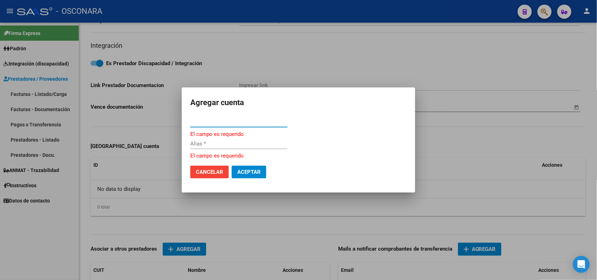
paste input "0110347030034713283165"
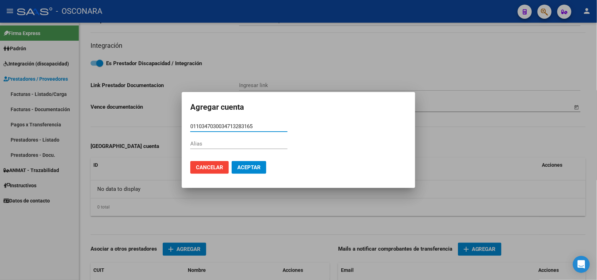
type input "0110347030034713283165"
click at [260, 165] on span "Aceptar" at bounding box center [248, 167] width 23 height 6
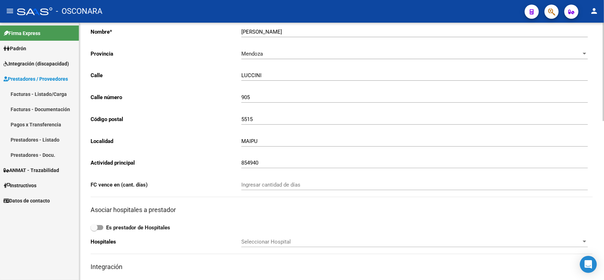
scroll to position [0, 0]
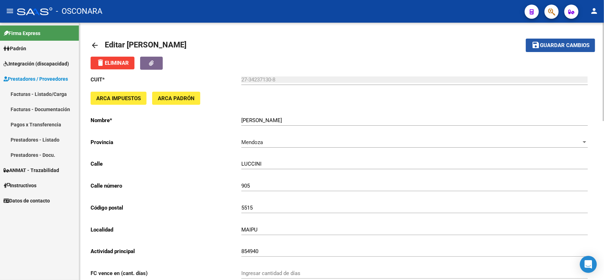
click at [544, 47] on span "Guardar cambios" at bounding box center [565, 45] width 50 height 6
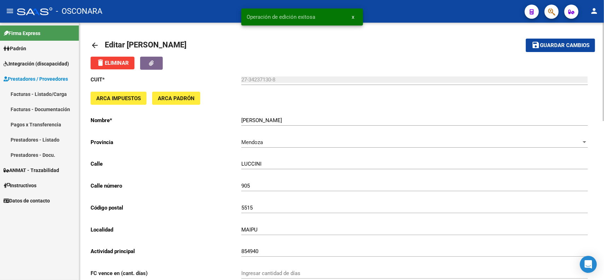
click at [95, 45] on mat-icon "arrow_back" at bounding box center [95, 45] width 8 height 8
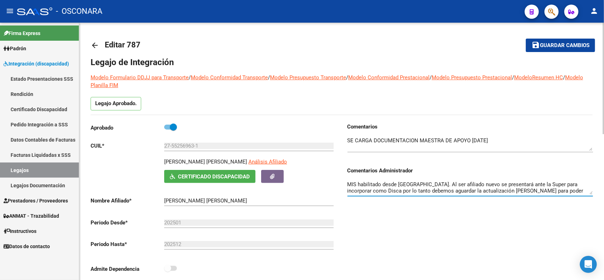
click at [584, 189] on textarea "MIS habilitado desde [GEOGRAPHIC_DATA]. Al ser afiliado nuevo se presentará ant…" at bounding box center [470, 187] width 246 height 14
click at [403, 191] on textarea "MIS habilitado desde [GEOGRAPHIC_DATA]. Al ser afiliado nuevo se presentará ant…" at bounding box center [470, 187] width 246 height 14
click at [367, 192] on textarea "MIS habilitado desde [GEOGRAPHIC_DATA]. Al ser afiliado nuevo se presentará ant…" at bounding box center [470, 187] width 246 height 14
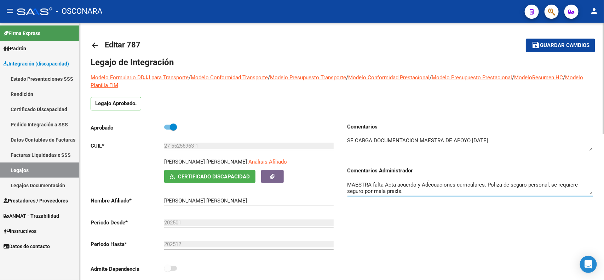
type textarea "MIS habilitado desde [GEOGRAPHIC_DATA]. Al ser afiliado nuevo se presentará ant…"
click at [563, 43] on span "Guardar cambios" at bounding box center [565, 45] width 50 height 6
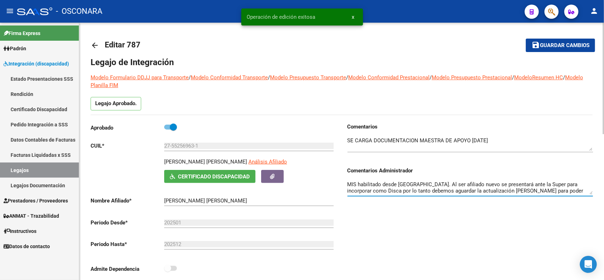
scroll to position [25, 0]
drag, startPoint x: 406, startPoint y: 192, endPoint x: 342, endPoint y: 194, distance: 64.1
click at [342, 194] on div "Comentarios Comentarios Administrador MIS habilitado desde [GEOGRAPHIC_DATA]. A…" at bounding box center [467, 203] width 251 height 160
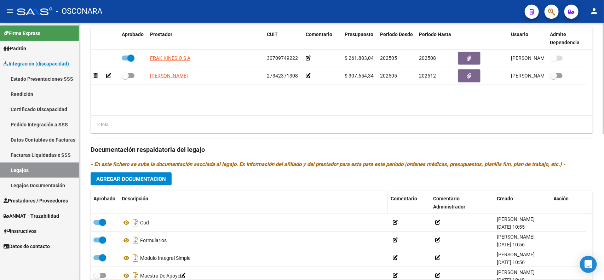
scroll to position [335, 0]
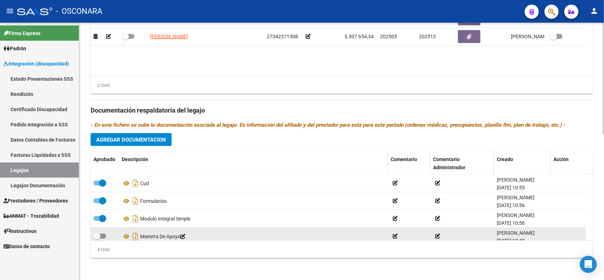
click at [100, 237] on span at bounding box center [99, 235] width 13 height 5
click at [97, 238] on input "checkbox" at bounding box center [97, 238] width 0 height 0
checkbox input "true"
click at [133, 237] on icon "Descargar documento" at bounding box center [135, 236] width 9 height 11
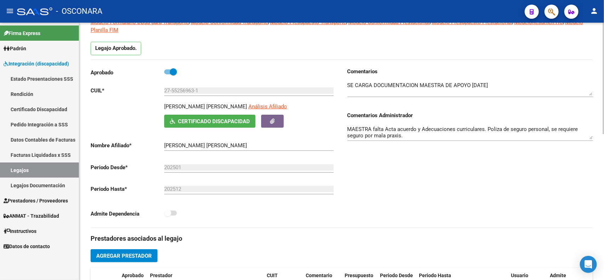
scroll to position [0, 0]
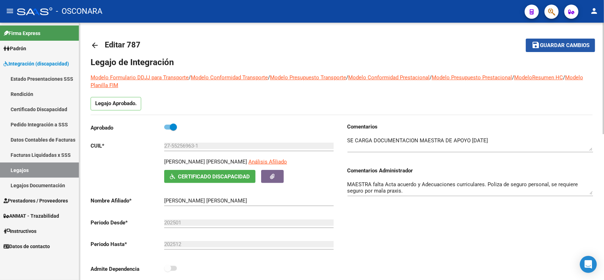
click at [547, 43] on span "Guardar cambios" at bounding box center [565, 45] width 50 height 6
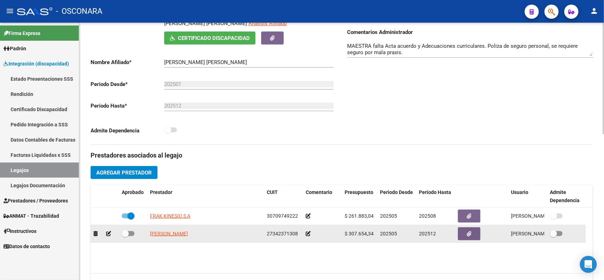
scroll to position [177, 0]
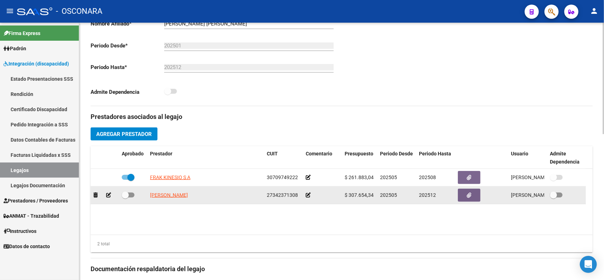
drag, startPoint x: 226, startPoint y: 192, endPoint x: 149, endPoint y: 194, distance: 77.5
click at [149, 194] on datatable-body-cell "[PERSON_NAME]" at bounding box center [205, 194] width 117 height 17
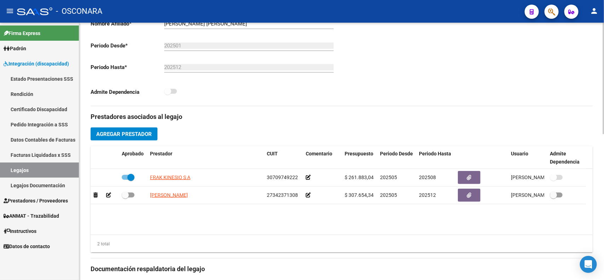
copy span "[PERSON_NAME]"
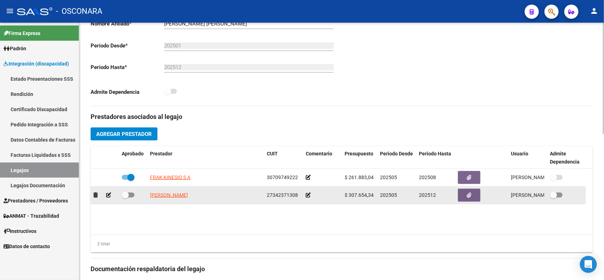
click at [109, 195] on icon at bounding box center [108, 194] width 5 height 5
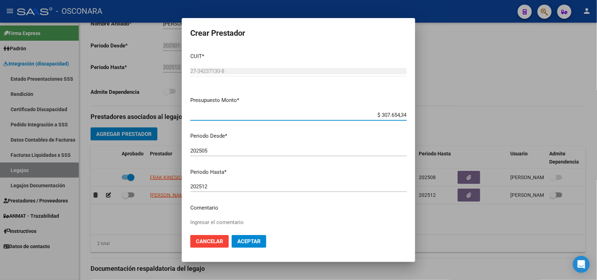
click at [255, 151] on input "202505" at bounding box center [298, 151] width 217 height 6
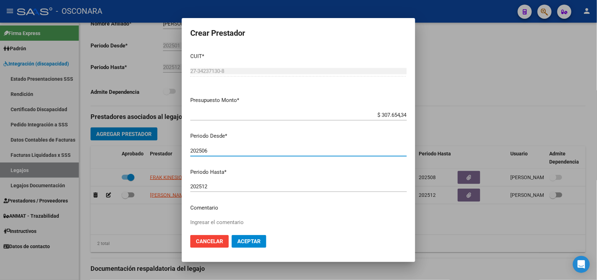
type input "202506"
click at [245, 240] on span "Aceptar" at bounding box center [248, 241] width 23 height 6
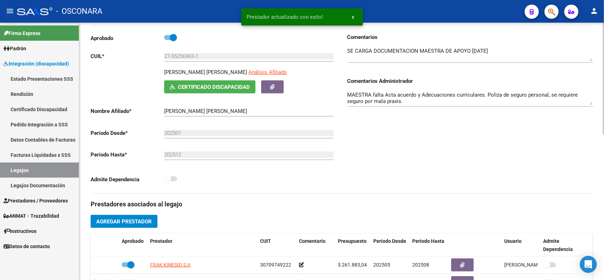
scroll to position [0, 0]
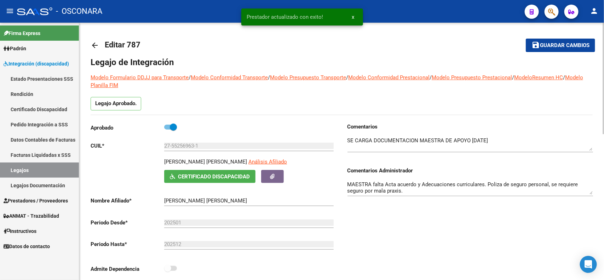
click at [550, 47] on span "Guardar cambios" at bounding box center [565, 45] width 50 height 6
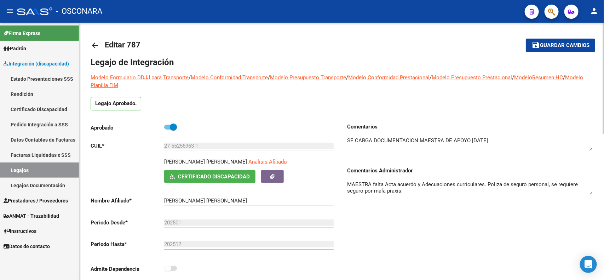
click at [531, 43] on button "save Guardar cambios" at bounding box center [560, 45] width 69 height 13
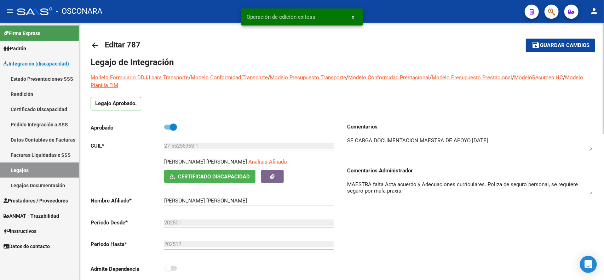
click at [94, 45] on mat-icon "arrow_back" at bounding box center [95, 45] width 8 height 8
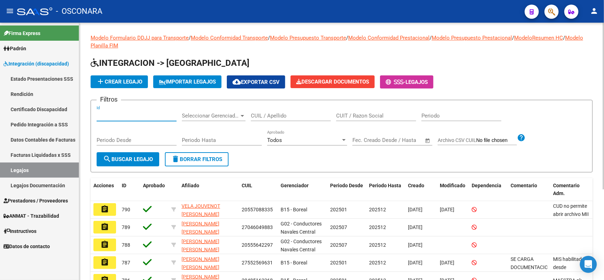
click at [128, 113] on input "Id" at bounding box center [137, 116] width 80 height 6
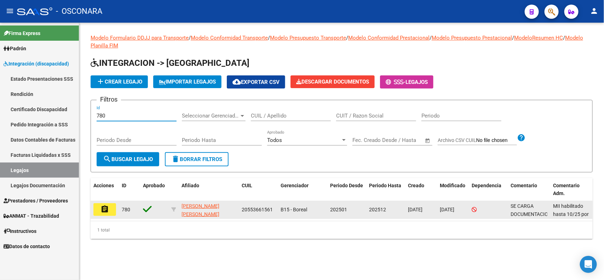
type input "780"
click at [105, 207] on mat-icon "assignment" at bounding box center [104, 209] width 8 height 8
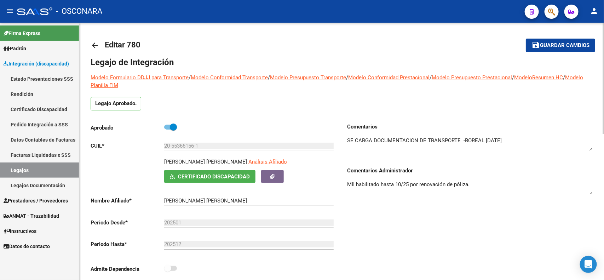
click at [394, 211] on div "Comentarios Comentarios Administrador MII habilitado hasta 10/25 por renovación…" at bounding box center [467, 203] width 251 height 160
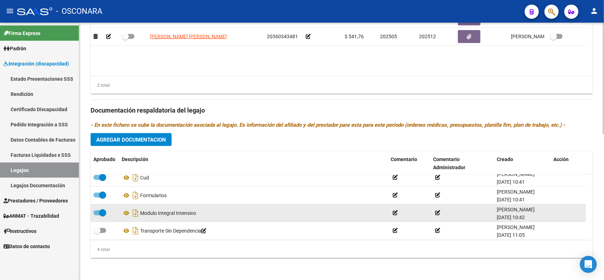
scroll to position [7, 0]
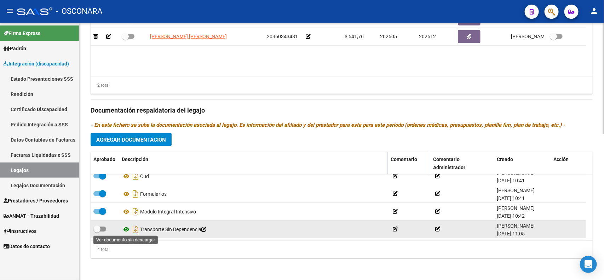
click at [126, 228] on icon at bounding box center [126, 229] width 9 height 8
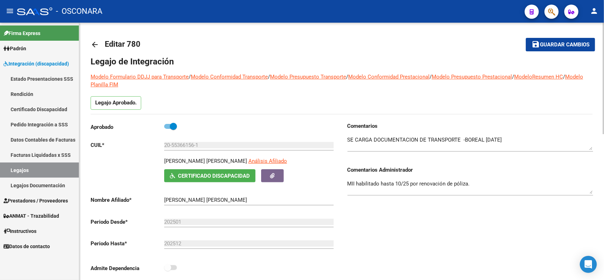
scroll to position [0, 0]
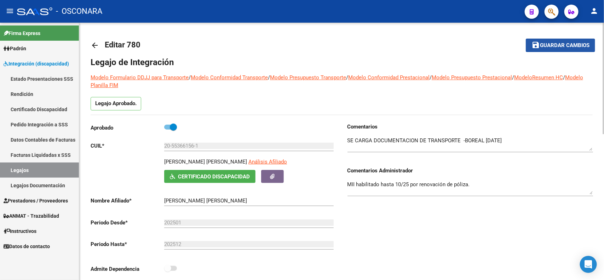
click at [540, 48] on span "Guardar cambios" at bounding box center [565, 45] width 50 height 6
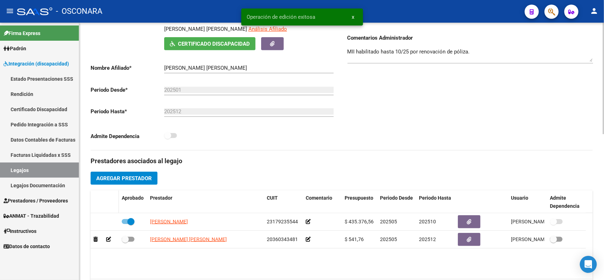
scroll to position [177, 0]
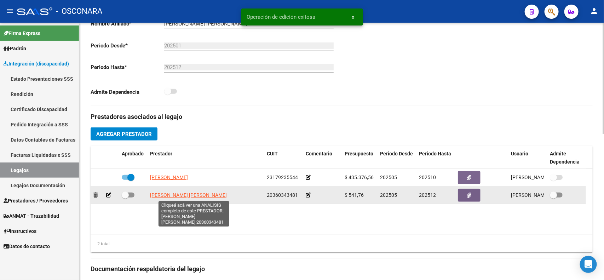
click at [173, 195] on span "[PERSON_NAME] [PERSON_NAME]" at bounding box center [188, 195] width 77 height 6
type textarea "20360343481"
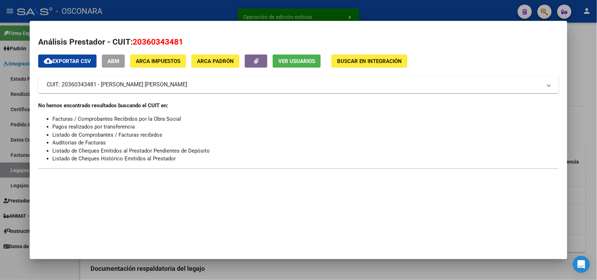
click at [108, 67] on button "ABM" at bounding box center [113, 60] width 23 height 13
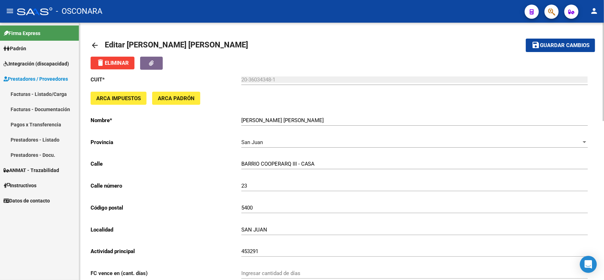
click at [96, 44] on mat-icon "arrow_back" at bounding box center [95, 45] width 8 height 8
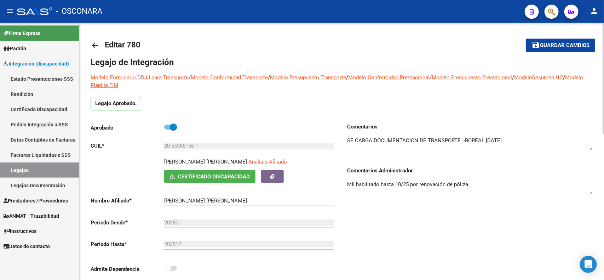
click at [474, 188] on textarea "MII habilitado hasta 10/25 por renovación de póliza." at bounding box center [470, 187] width 246 height 14
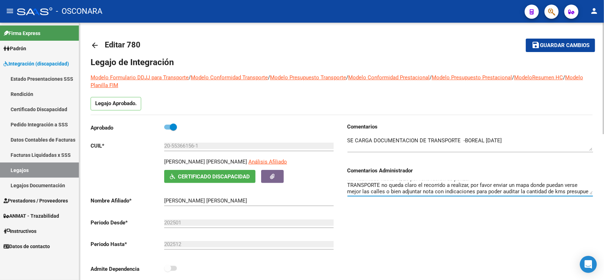
scroll to position [12, 0]
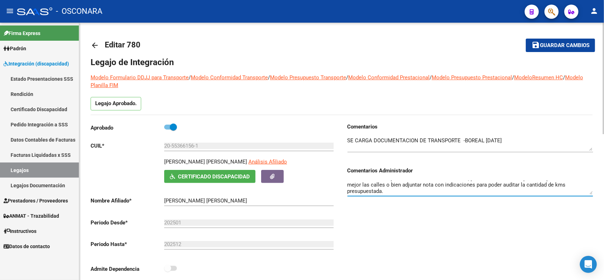
type textarea "MII habilitado hasta 10/25 por renovación de póliza. TRANSPORTE no queda claro …"
click at [565, 46] on span "Guardar cambios" at bounding box center [565, 45] width 50 height 6
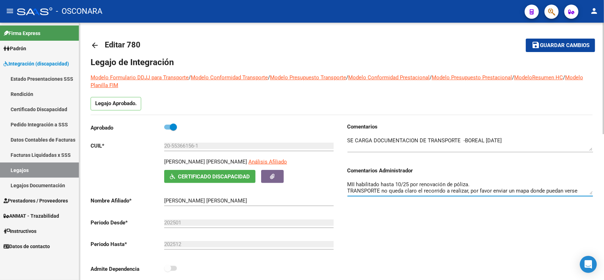
drag, startPoint x: 387, startPoint y: 190, endPoint x: 343, endPoint y: 188, distance: 44.3
click at [343, 188] on div "Comentarios Comentarios Administrador MII habilitado hasta 10/25 por renovación…" at bounding box center [467, 203] width 251 height 160
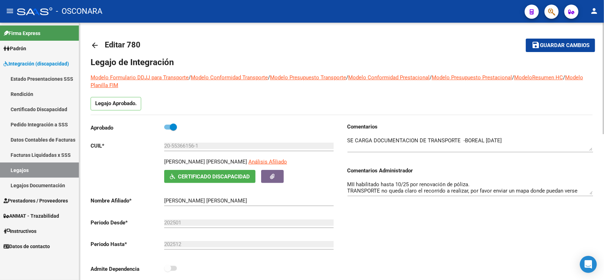
click at [404, 213] on div "Comentarios Comentarios Administrador MII habilitado hasta 10/25 por renovación…" at bounding box center [467, 203] width 251 height 160
click at [537, 46] on mat-icon "save" at bounding box center [535, 45] width 8 height 8
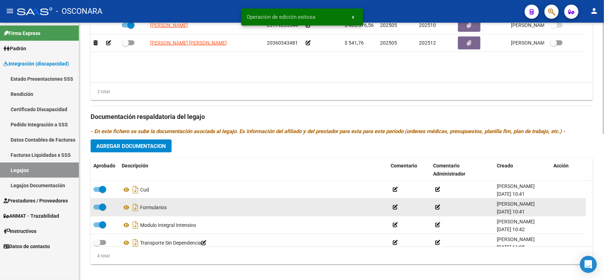
scroll to position [335, 0]
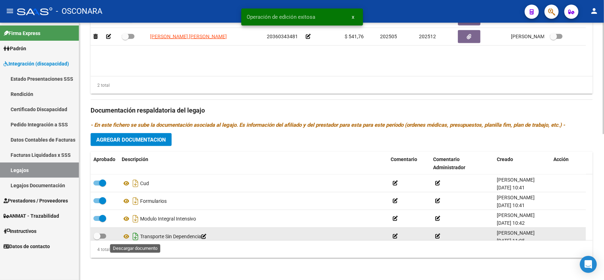
click at [131, 236] on icon "Descargar documento" at bounding box center [135, 236] width 9 height 11
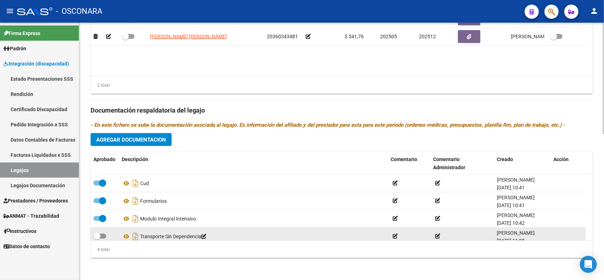
click at [104, 237] on span at bounding box center [99, 235] width 13 height 5
click at [97, 238] on input "checkbox" at bounding box center [97, 238] width 0 height 0
checkbox input "true"
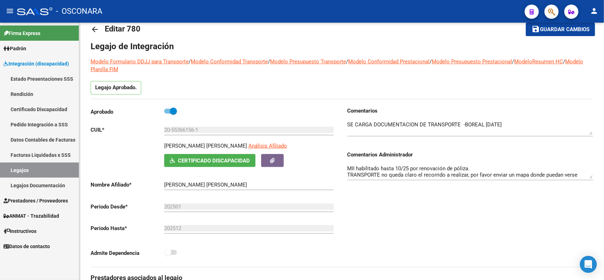
scroll to position [0, 0]
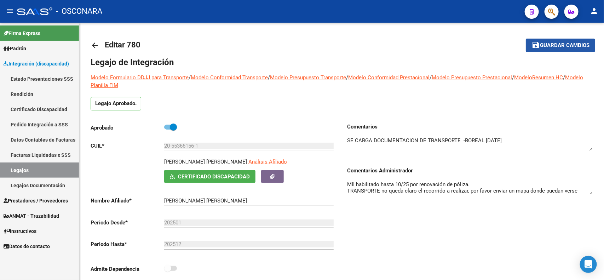
click at [538, 44] on mat-icon "save" at bounding box center [535, 45] width 8 height 8
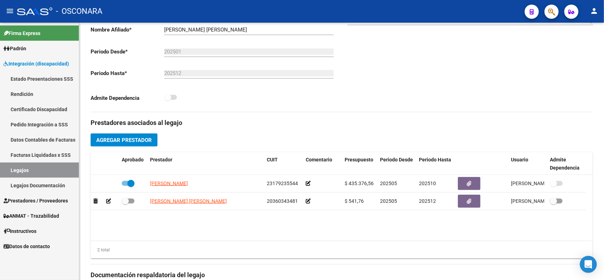
scroll to position [177, 0]
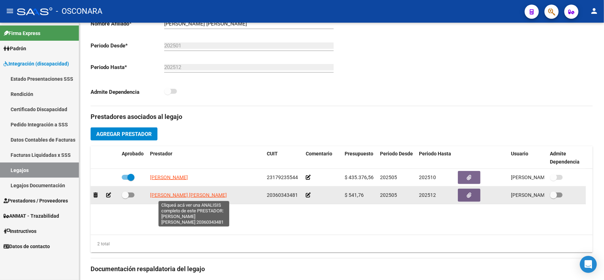
drag, startPoint x: 242, startPoint y: 195, endPoint x: 150, endPoint y: 193, distance: 92.7
click at [150, 193] on div "[PERSON_NAME] [PERSON_NAME]" at bounding box center [205, 195] width 111 height 8
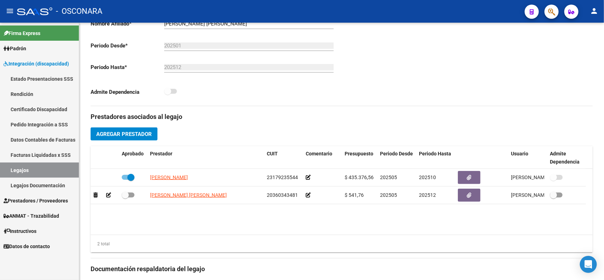
copy span "[PERSON_NAME] [PERSON_NAME]"
click at [286, 227] on datatable-body "[PERSON_NAME] 23179235544 $ 435.376,56 202505 202510 [PERSON_NAME] [DATE] [PERS…" at bounding box center [342, 202] width 502 height 66
click at [273, 232] on datatable-body "[PERSON_NAME] 23179235544 $ 435.376,56 202505 202510 [PERSON_NAME] [DATE] [PERS…" at bounding box center [342, 202] width 502 height 66
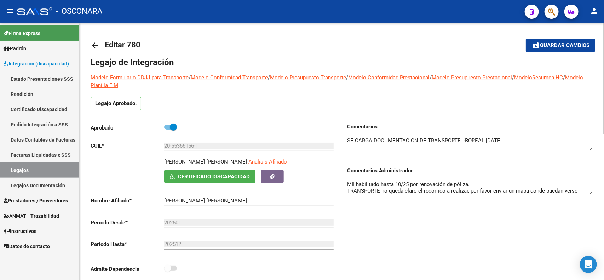
click at [536, 44] on mat-icon "save" at bounding box center [535, 45] width 8 height 8
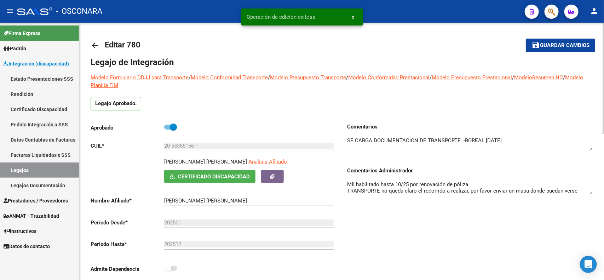
click at [93, 44] on mat-icon "arrow_back" at bounding box center [95, 45] width 8 height 8
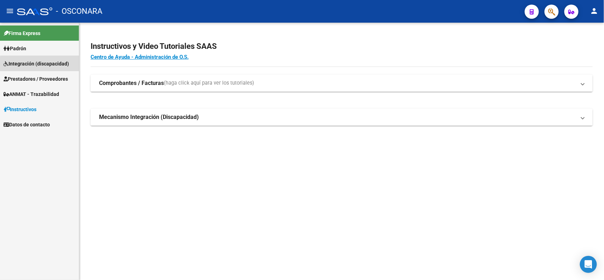
click at [48, 67] on span "Integración (discapacidad)" at bounding box center [36, 64] width 65 height 8
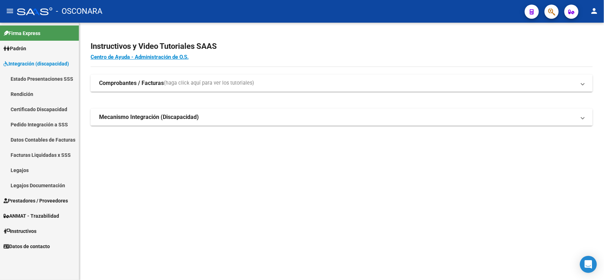
click at [24, 170] on link "Legajos" at bounding box center [39, 169] width 79 height 15
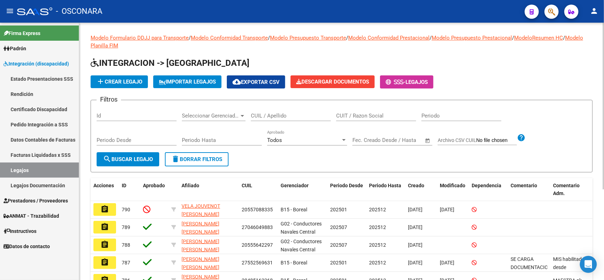
click at [285, 116] on input "CUIL / Apellido" at bounding box center [291, 116] width 80 height 6
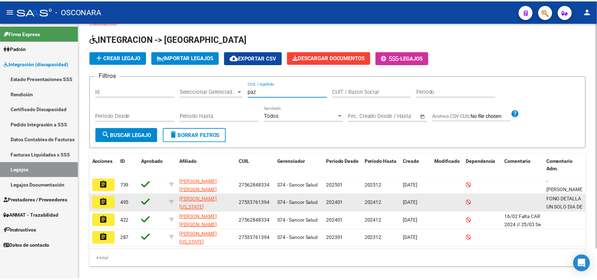
scroll to position [34, 0]
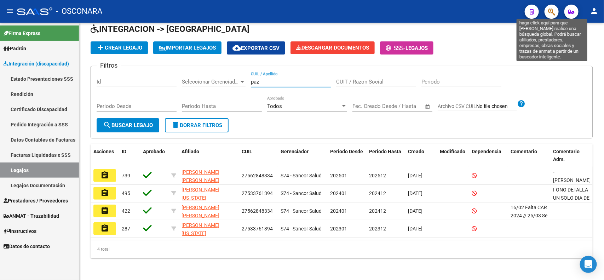
type input "paz"
click at [548, 11] on icon "button" at bounding box center [551, 12] width 7 height 8
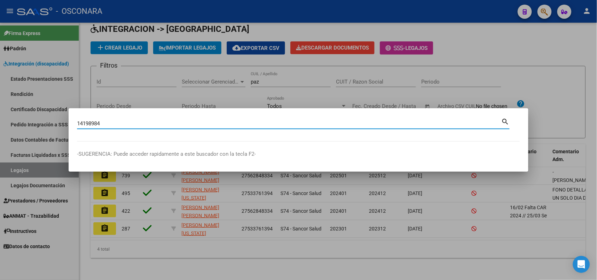
type input "14198984"
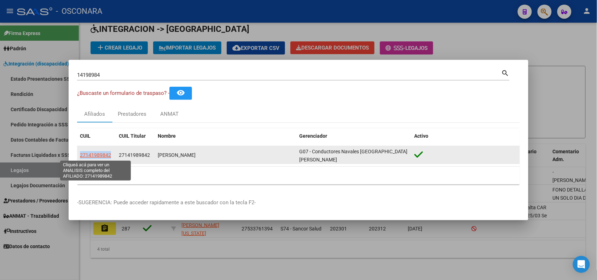
drag, startPoint x: 115, startPoint y: 153, endPoint x: 81, endPoint y: 156, distance: 33.7
click at [81, 156] on datatable-body-cell "27141989842" at bounding box center [96, 154] width 39 height 17
copy span "27141989842"
click at [89, 156] on span "27141989842" at bounding box center [95, 155] width 31 height 6
copy span "27141989842"
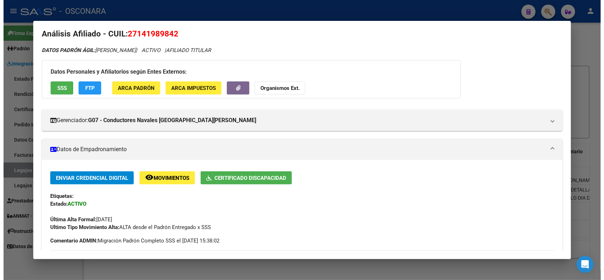
scroll to position [0, 0]
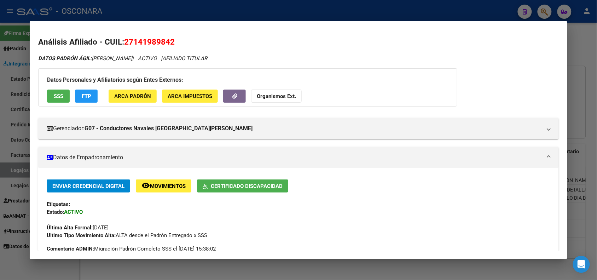
click at [583, 51] on div at bounding box center [298, 140] width 597 height 280
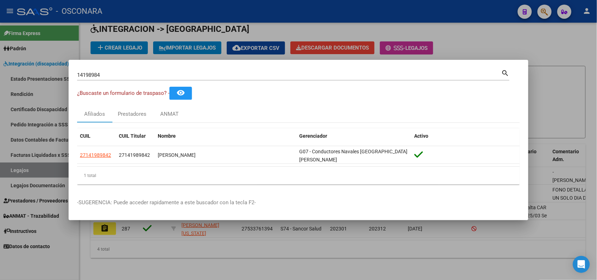
click at [569, 58] on div at bounding box center [298, 140] width 597 height 280
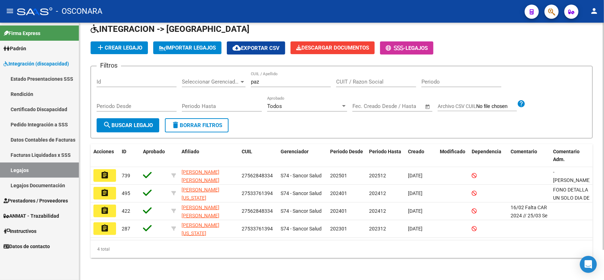
click at [253, 82] on input "paz" at bounding box center [291, 82] width 80 height 6
paste input "27141989842"
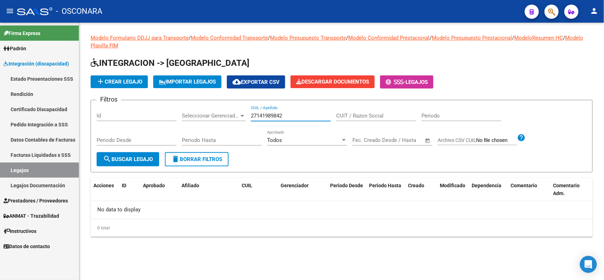
type input "27141989842"
click at [554, 6] on span "button" at bounding box center [551, 12] width 7 height 15
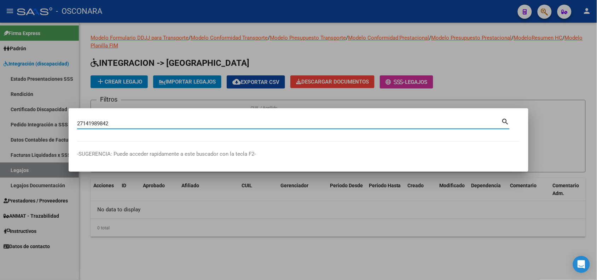
type input "27141989842"
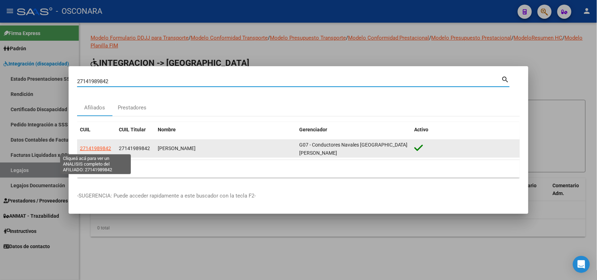
click at [99, 148] on span "27141989842" at bounding box center [95, 148] width 31 height 6
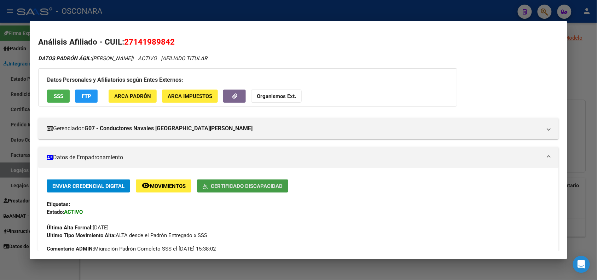
click at [250, 184] on span "Certificado Discapacidad" at bounding box center [247, 186] width 72 height 6
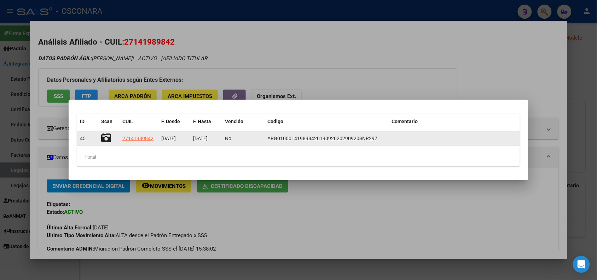
click at [104, 140] on icon at bounding box center [106, 138] width 10 height 10
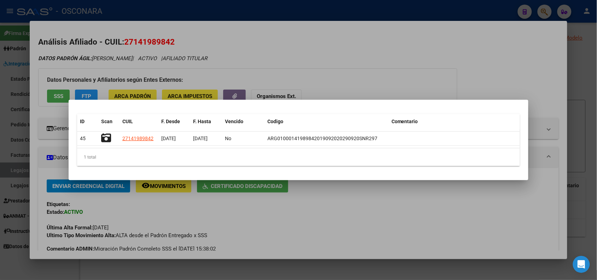
click at [329, 85] on div at bounding box center [298, 140] width 597 height 280
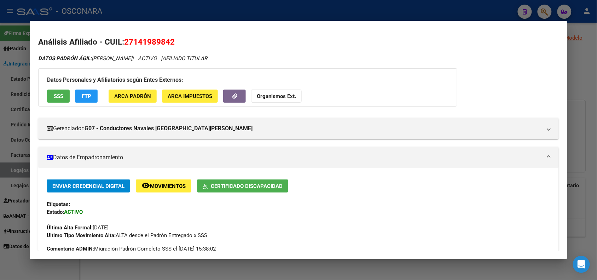
click at [446, 44] on h2 "Análisis Afiliado - CUIL: 27141989842" at bounding box center [298, 42] width 520 height 12
click at [438, 16] on div at bounding box center [298, 140] width 597 height 280
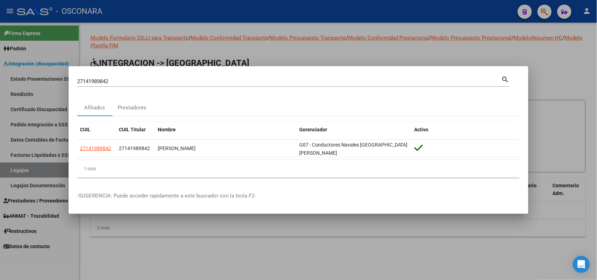
click at [330, 53] on div at bounding box center [298, 140] width 597 height 280
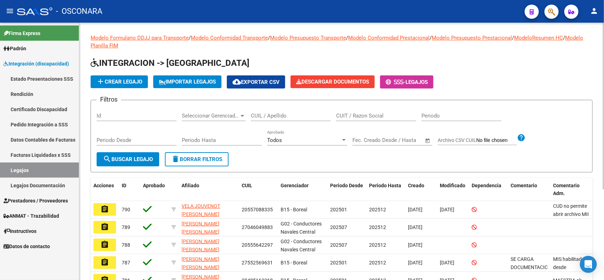
click at [139, 114] on input "Id" at bounding box center [137, 116] width 80 height 6
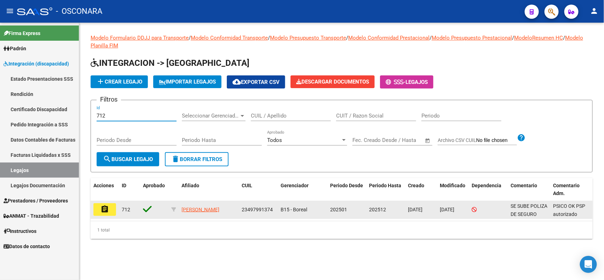
type input "712"
click at [98, 209] on button "assignment" at bounding box center [104, 209] width 23 height 13
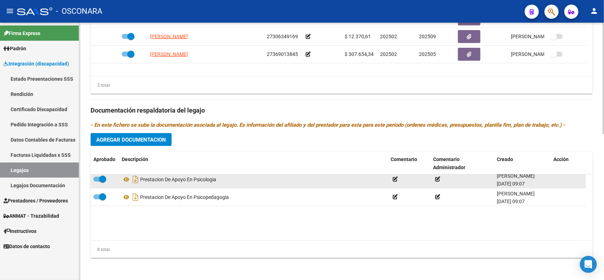
scroll to position [78, 0]
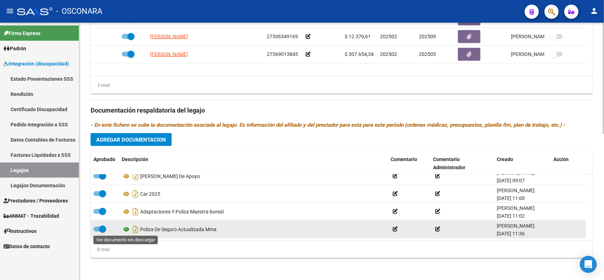
click at [124, 227] on icon at bounding box center [126, 229] width 9 height 8
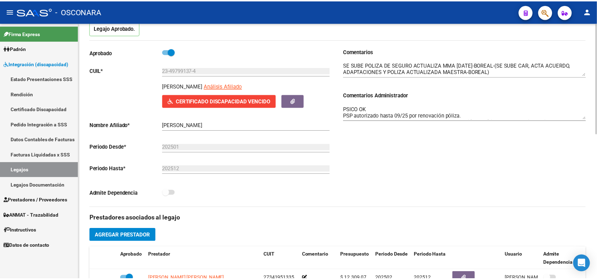
scroll to position [0, 0]
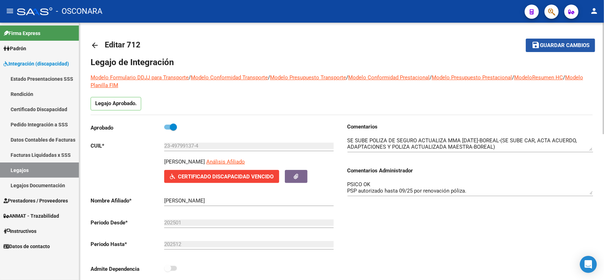
click at [545, 48] on button "save Guardar cambios" at bounding box center [560, 45] width 69 height 13
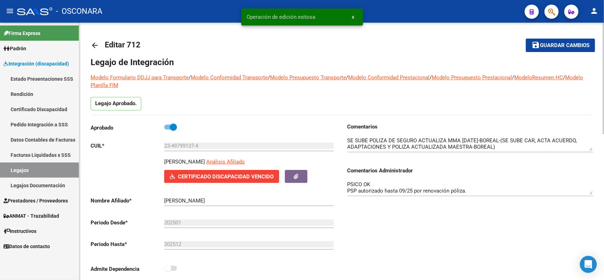
click at [94, 47] on mat-icon "arrow_back" at bounding box center [95, 45] width 8 height 8
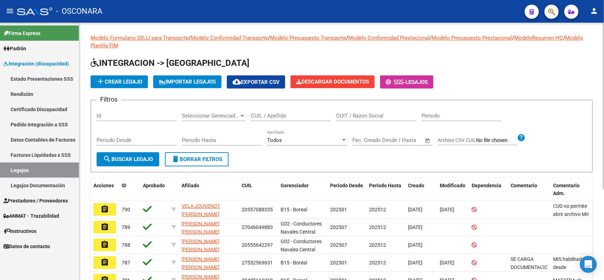
click at [547, 17] on button "button" at bounding box center [551, 12] width 14 height 14
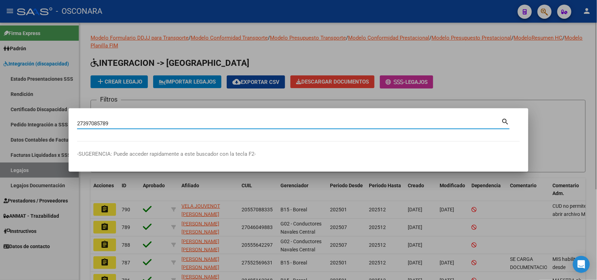
type input "27397085789"
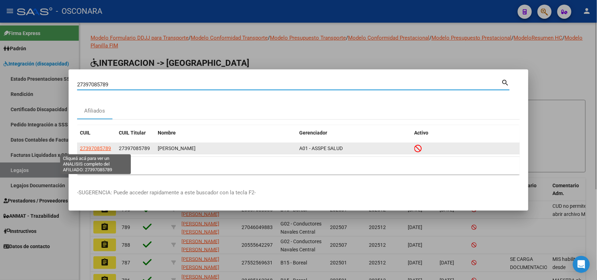
click at [97, 146] on span "27397085789" at bounding box center [95, 148] width 31 height 6
type textarea "27397085789"
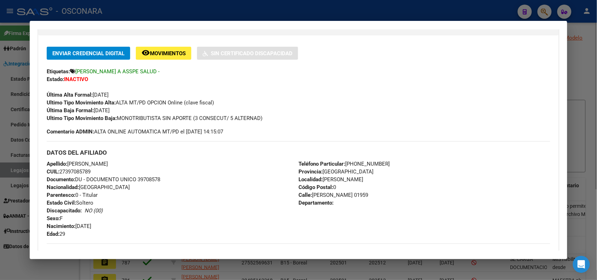
scroll to position [44, 0]
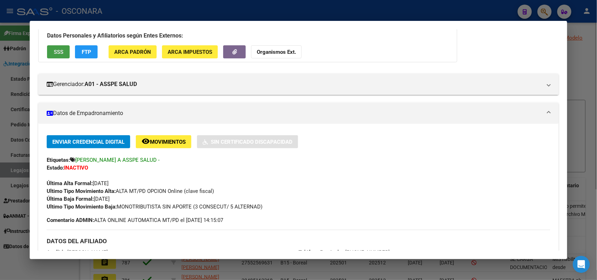
click at [57, 54] on span "SSS" at bounding box center [59, 52] width 10 height 6
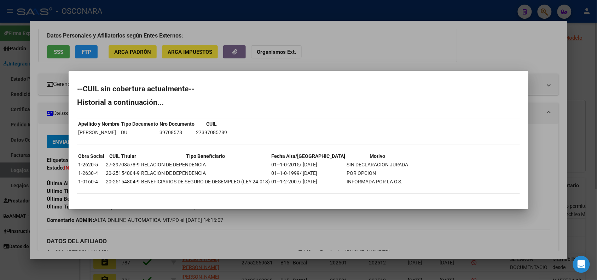
click at [277, 213] on div at bounding box center [298, 140] width 597 height 280
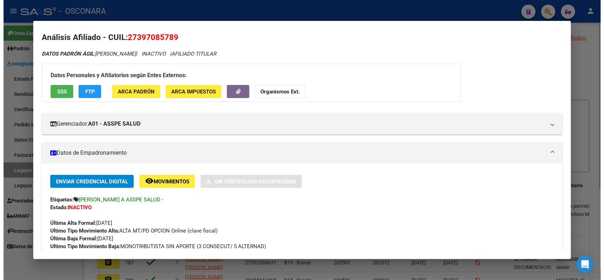
scroll to position [0, 0]
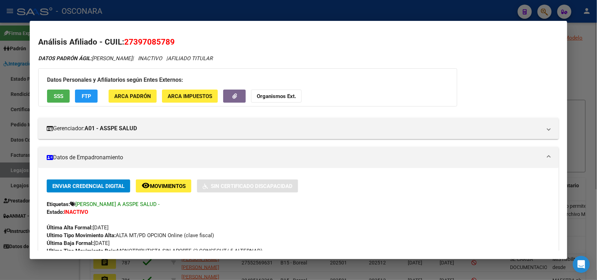
click at [581, 57] on div at bounding box center [298, 140] width 597 height 280
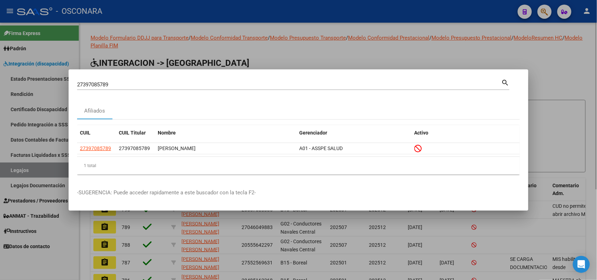
click at [581, 57] on div at bounding box center [298, 140] width 597 height 280
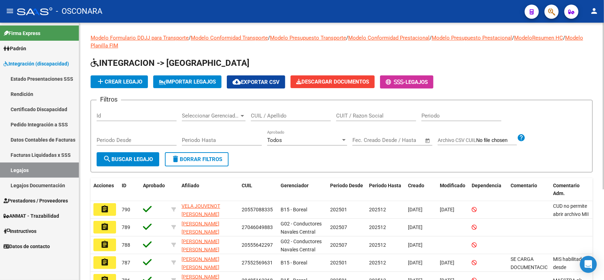
click at [157, 113] on input "Id" at bounding box center [137, 116] width 80 height 6
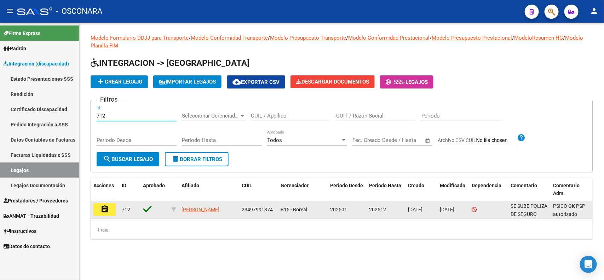
type input "712"
click at [102, 207] on mat-icon "assignment" at bounding box center [104, 209] width 8 height 8
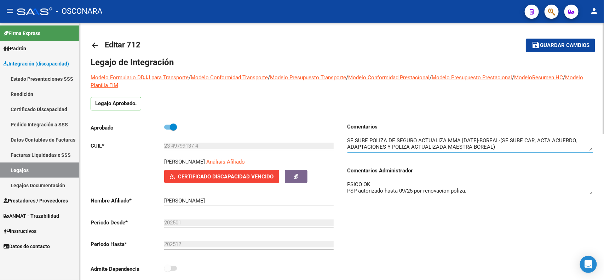
click at [526, 144] on textarea at bounding box center [470, 144] width 246 height 14
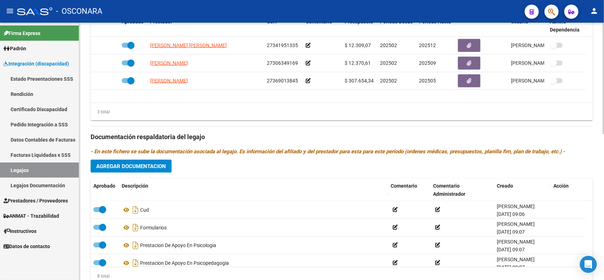
scroll to position [335, 0]
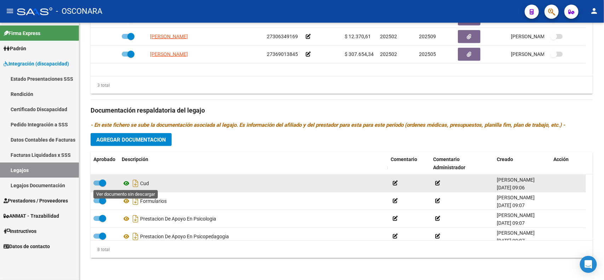
click at [123, 181] on icon at bounding box center [126, 183] width 9 height 8
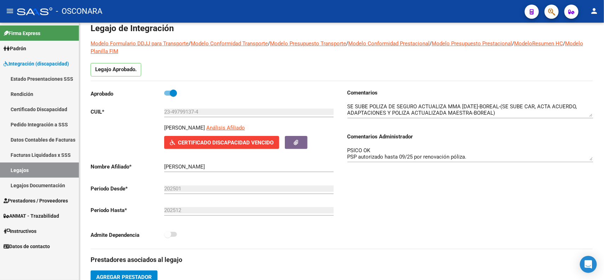
scroll to position [0, 0]
